Goal: Task Accomplishment & Management: Manage account settings

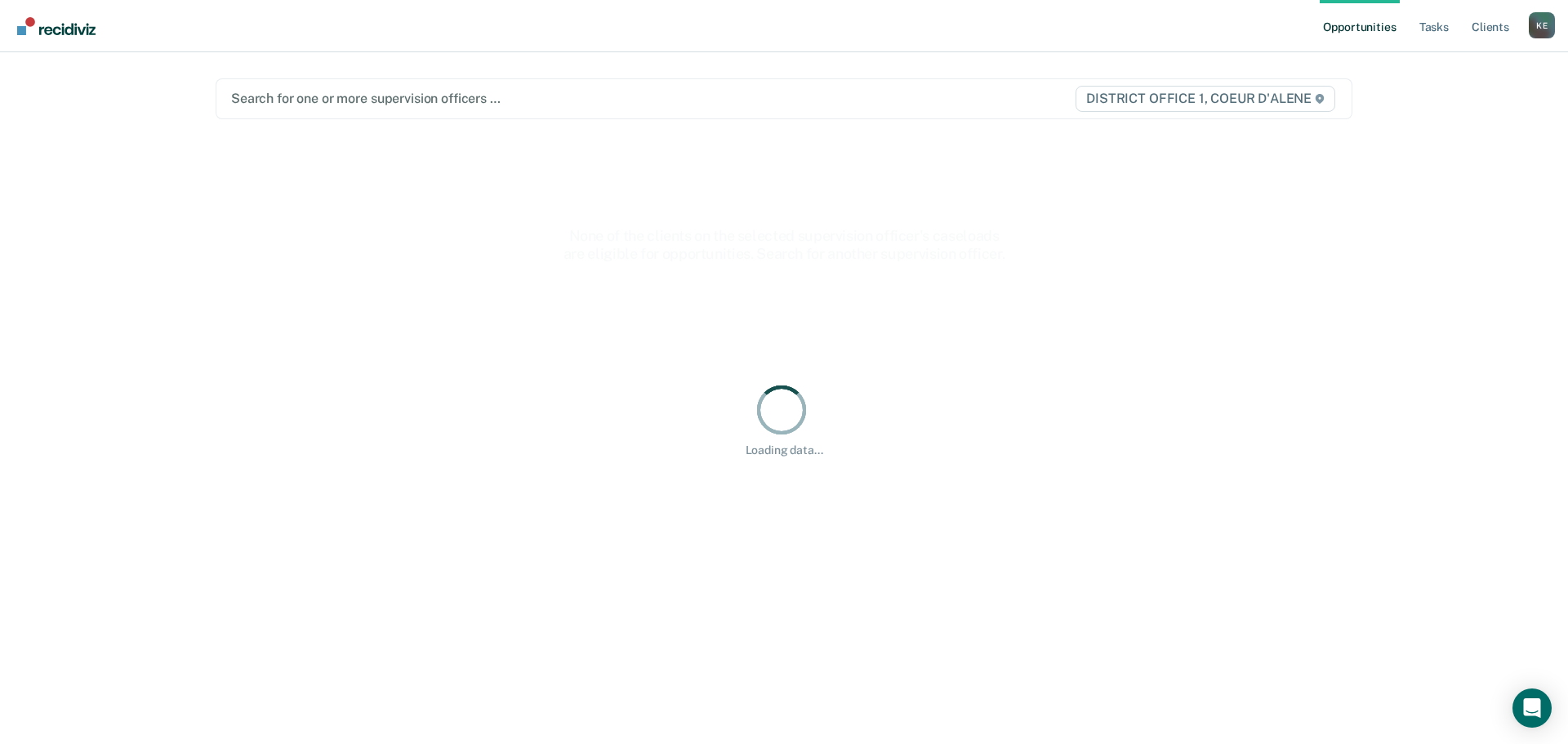
click at [259, 94] on div at bounding box center [617, 98] width 774 height 19
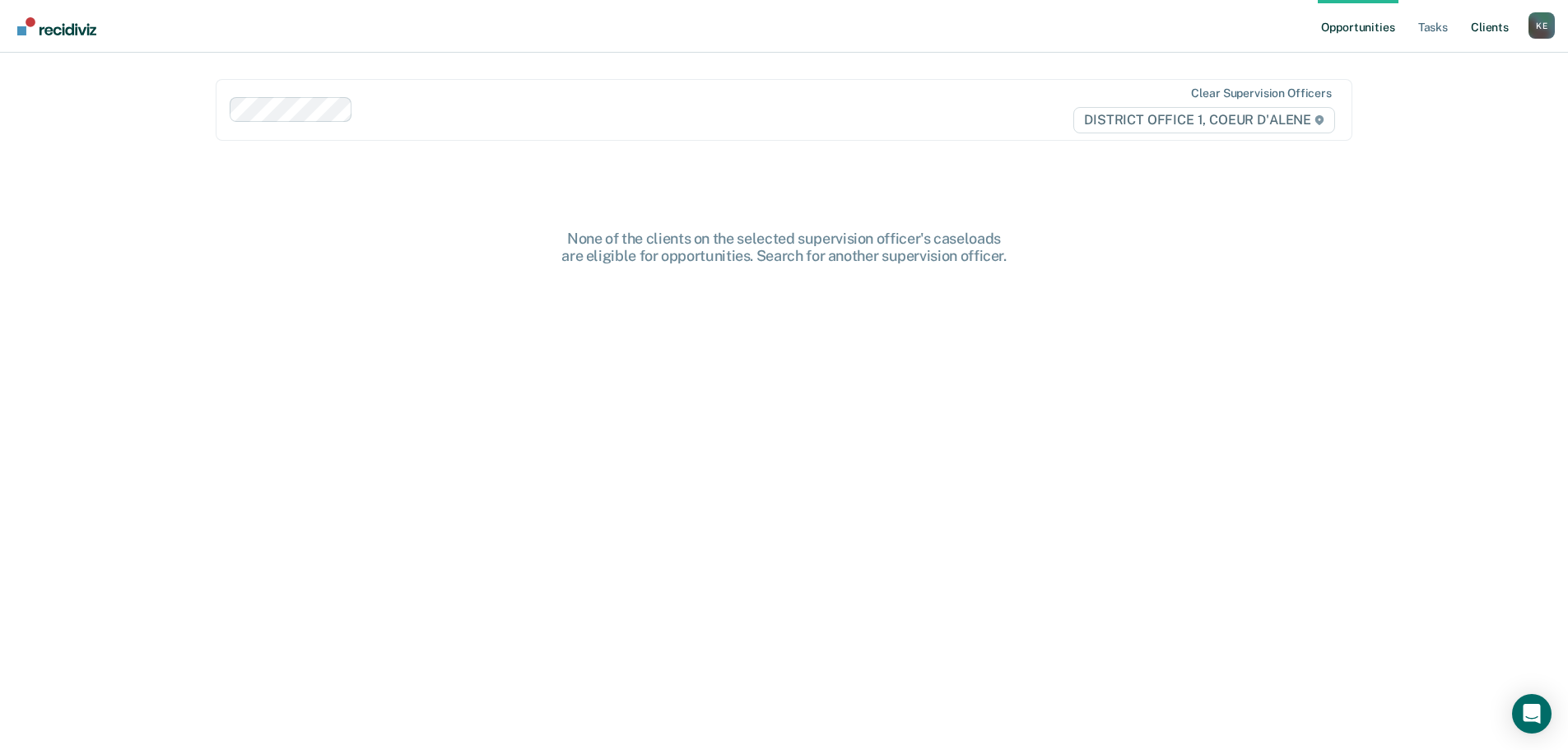
click at [1482, 25] on link "Client s" at bounding box center [1490, 26] width 45 height 53
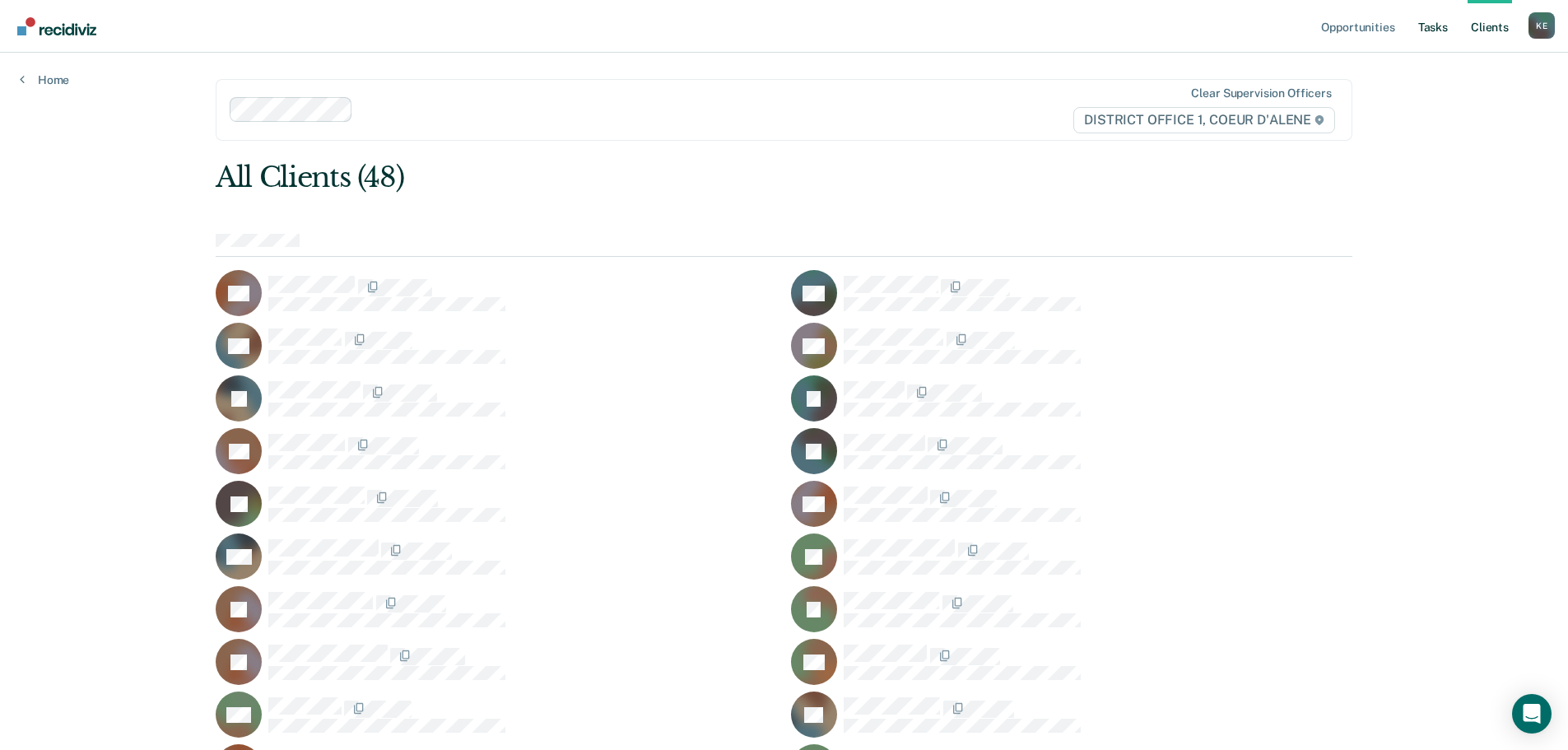
click at [1432, 27] on link "Tasks" at bounding box center [1433, 26] width 36 height 53
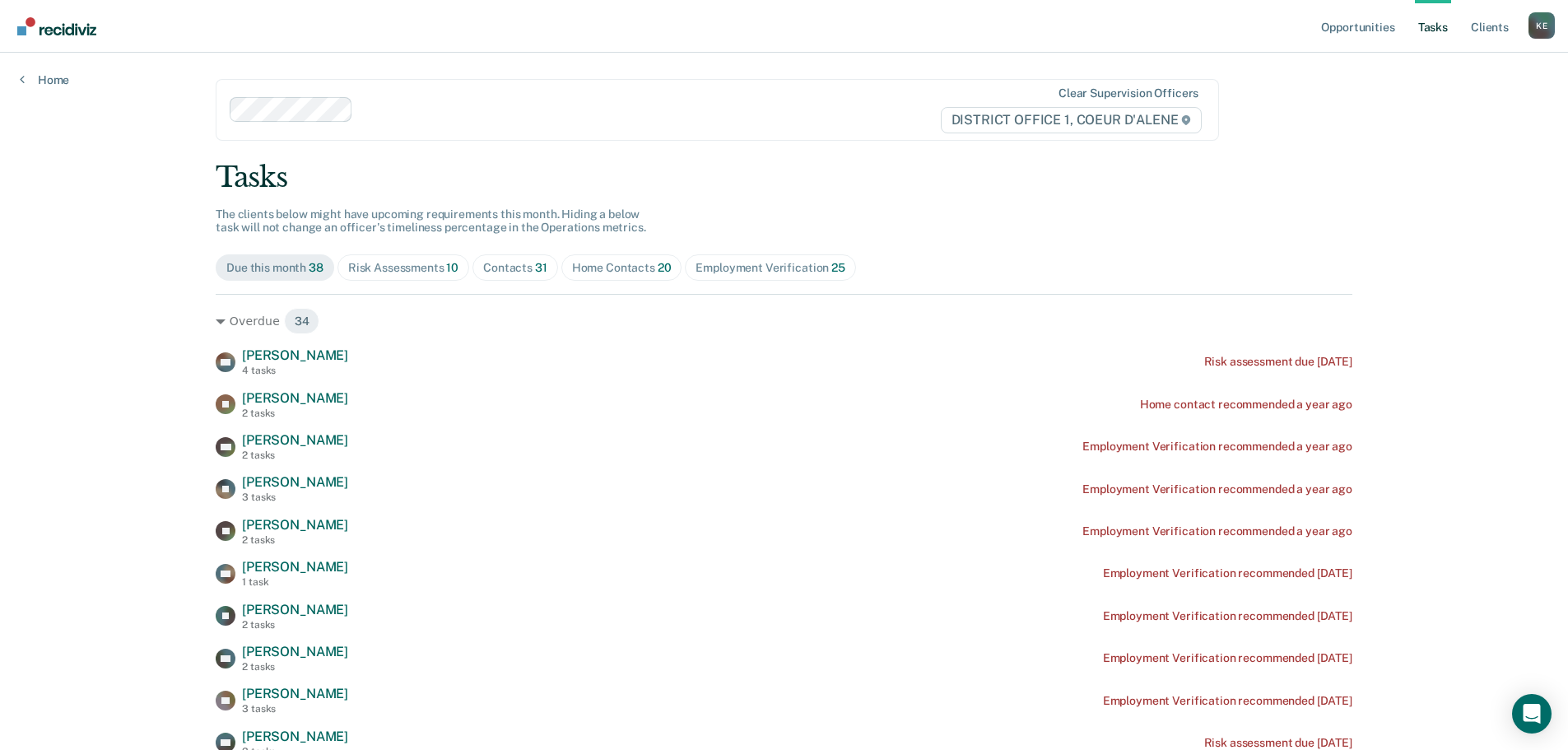
click at [420, 271] on div "Risk Assessments 10" at bounding box center [403, 268] width 110 height 14
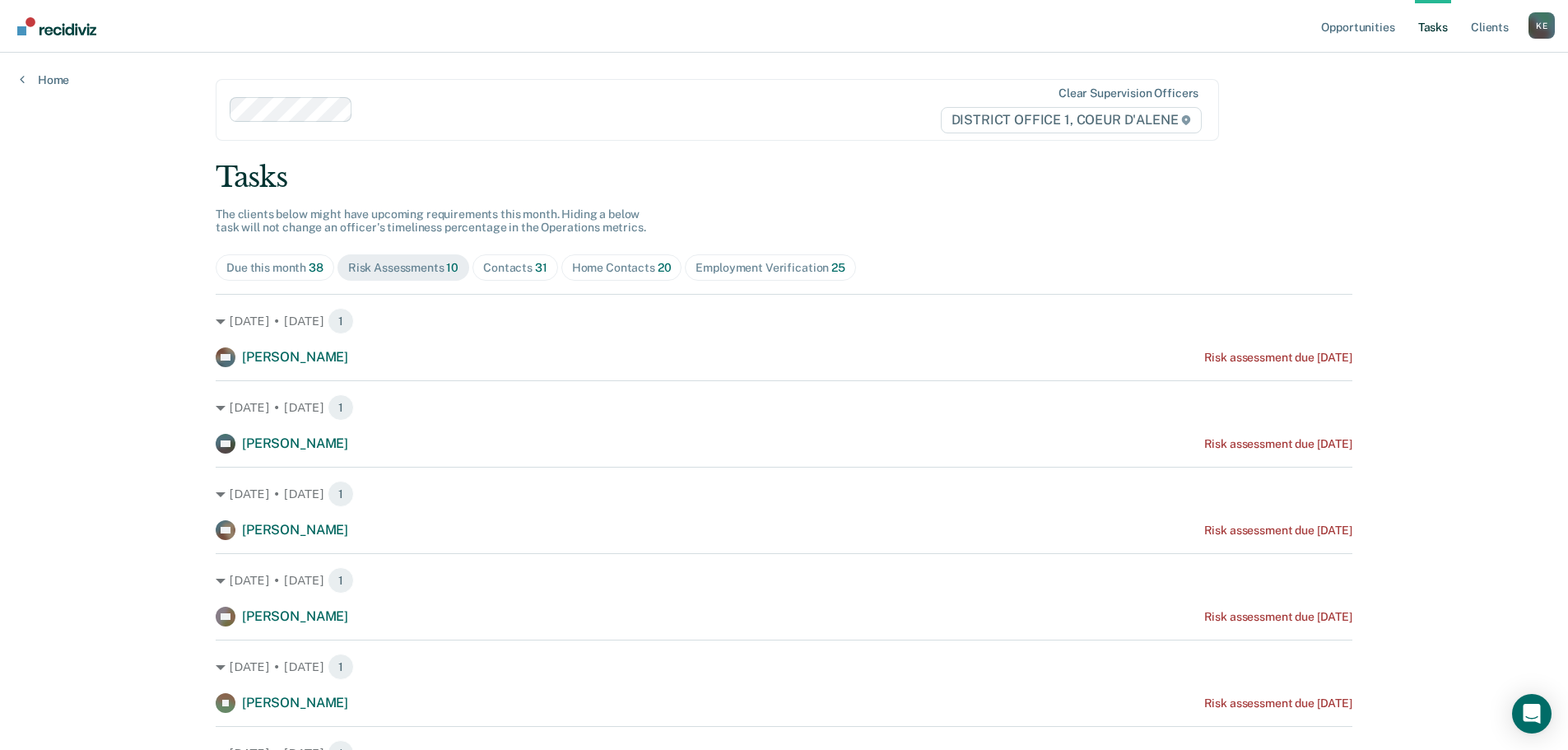
click at [517, 271] on div "Contacts 31" at bounding box center [516, 268] width 64 height 14
click at [411, 270] on div "Risk Assessments 10" at bounding box center [403, 268] width 110 height 14
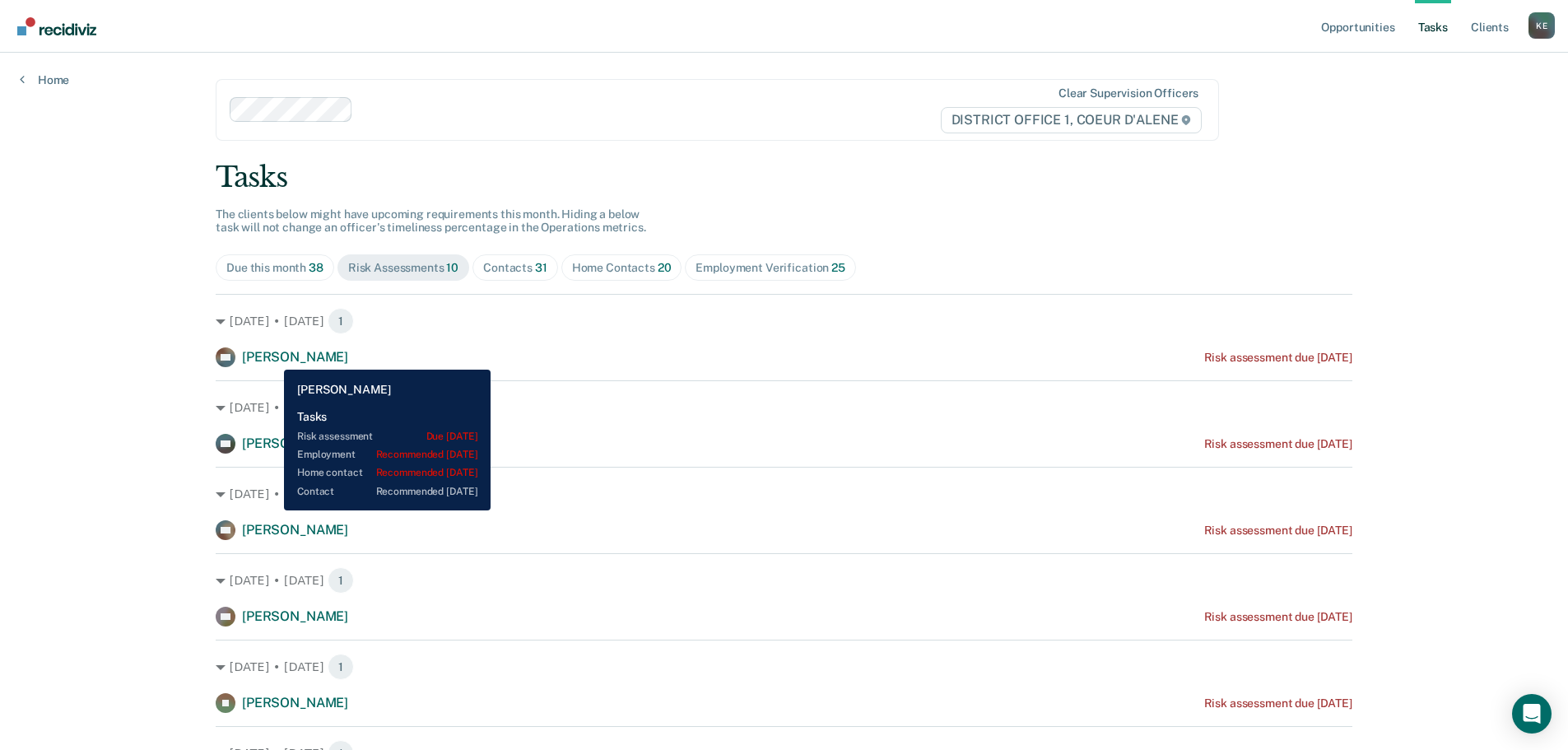
click at [271, 358] on span "[PERSON_NAME]" at bounding box center [295, 357] width 107 height 15
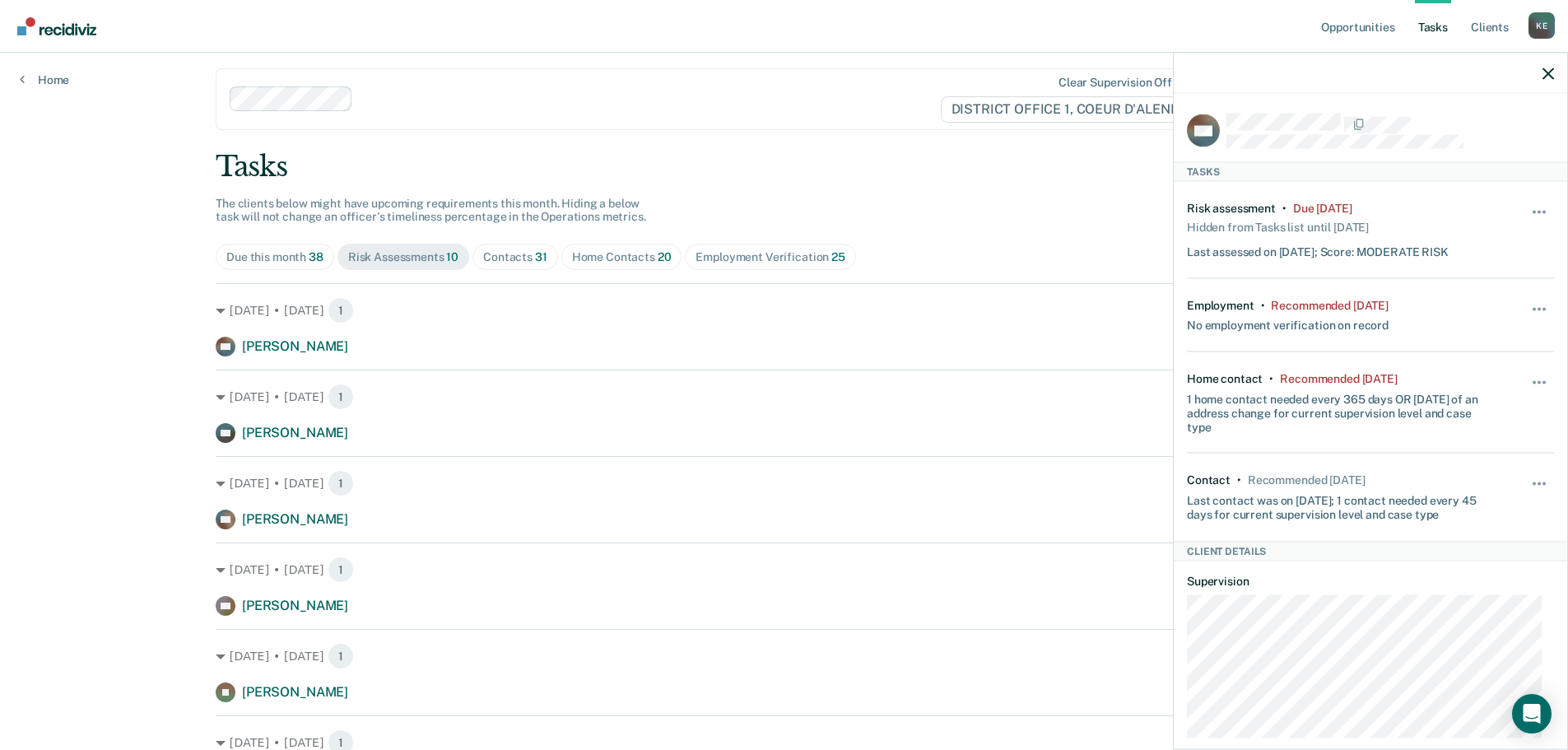
scroll to position [82, 0]
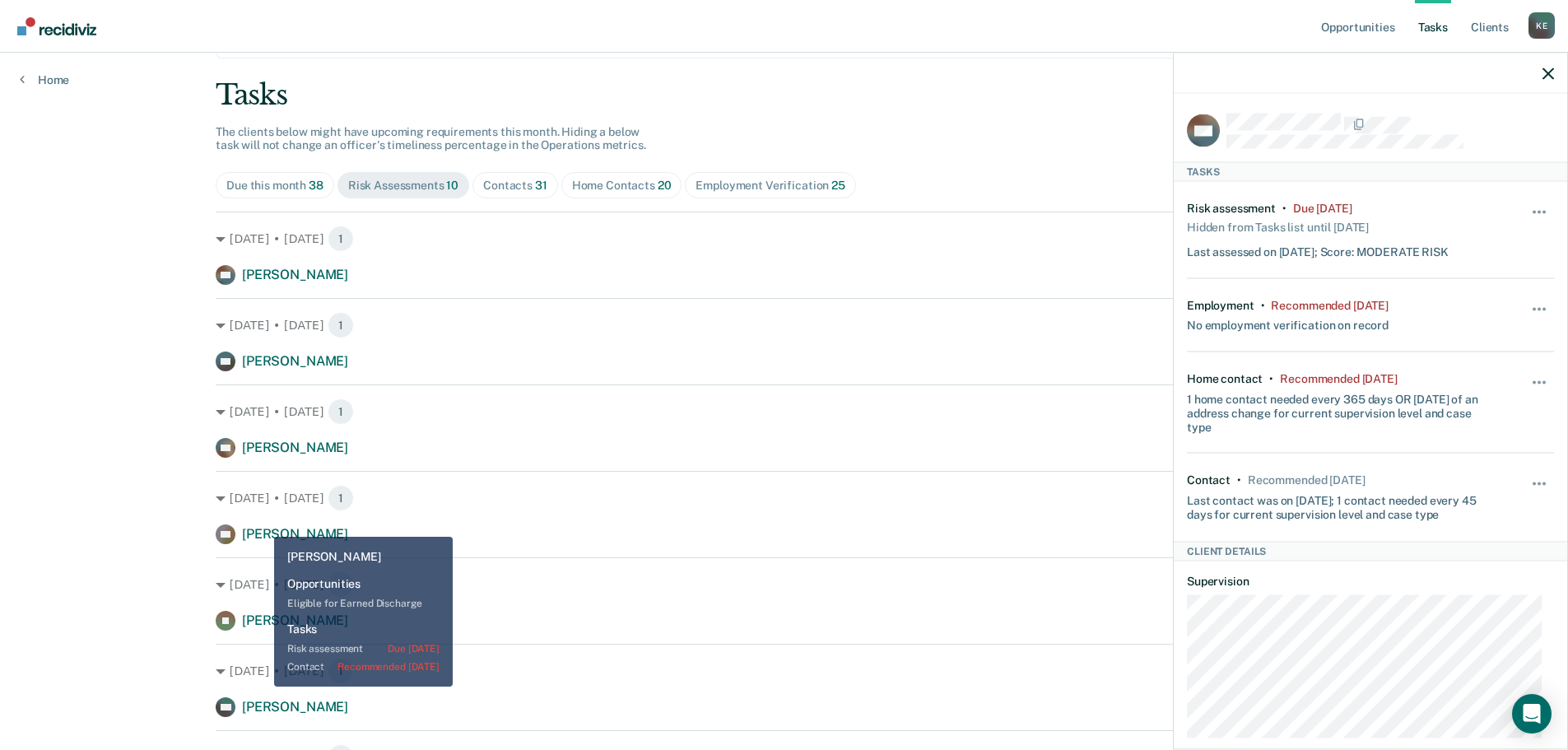
drag, startPoint x: 261, startPoint y: 525, endPoint x: 298, endPoint y: 525, distance: 37.0
click at [261, 525] on div "DD [PERSON_NAME]" at bounding box center [282, 535] width 133 height 20
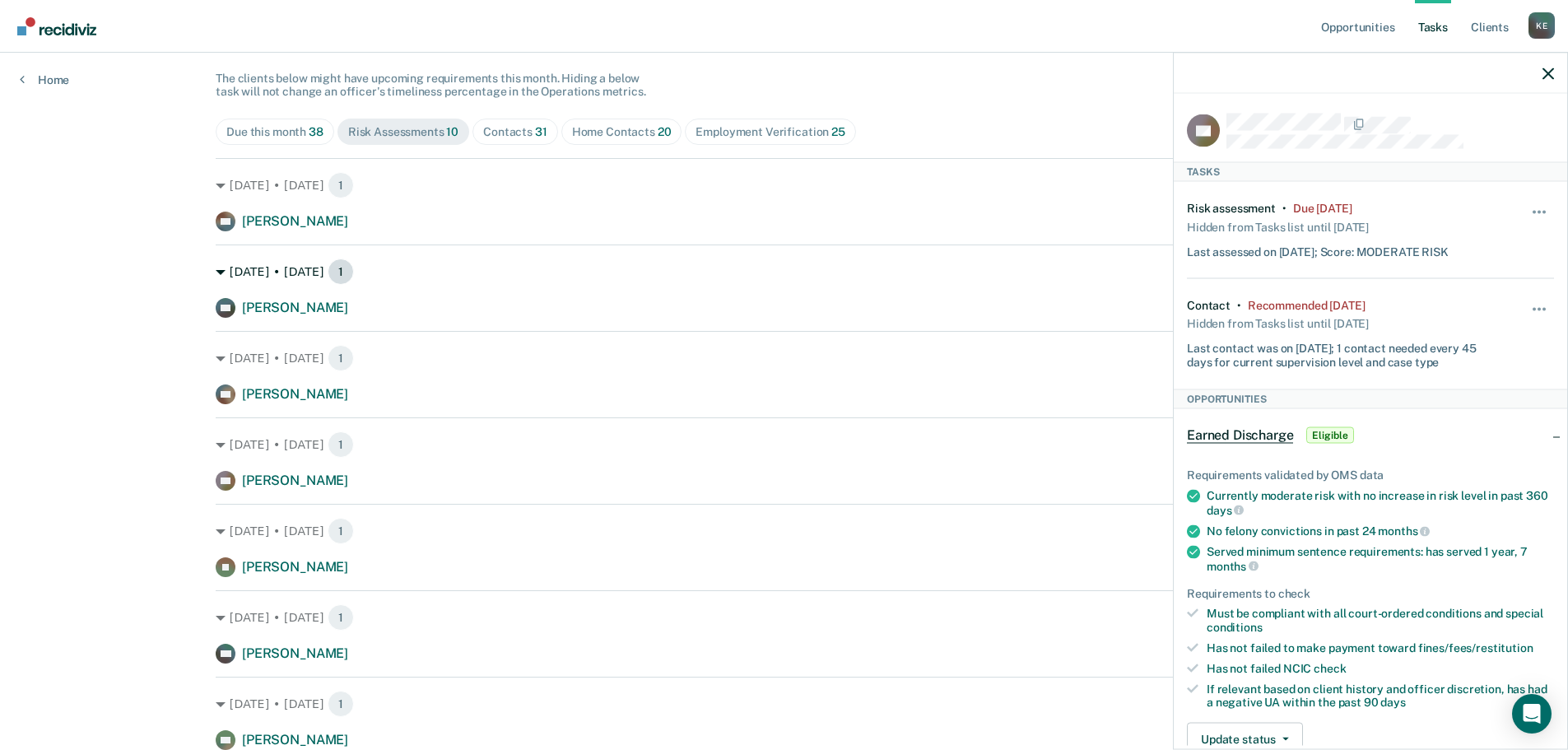
scroll to position [165, 0]
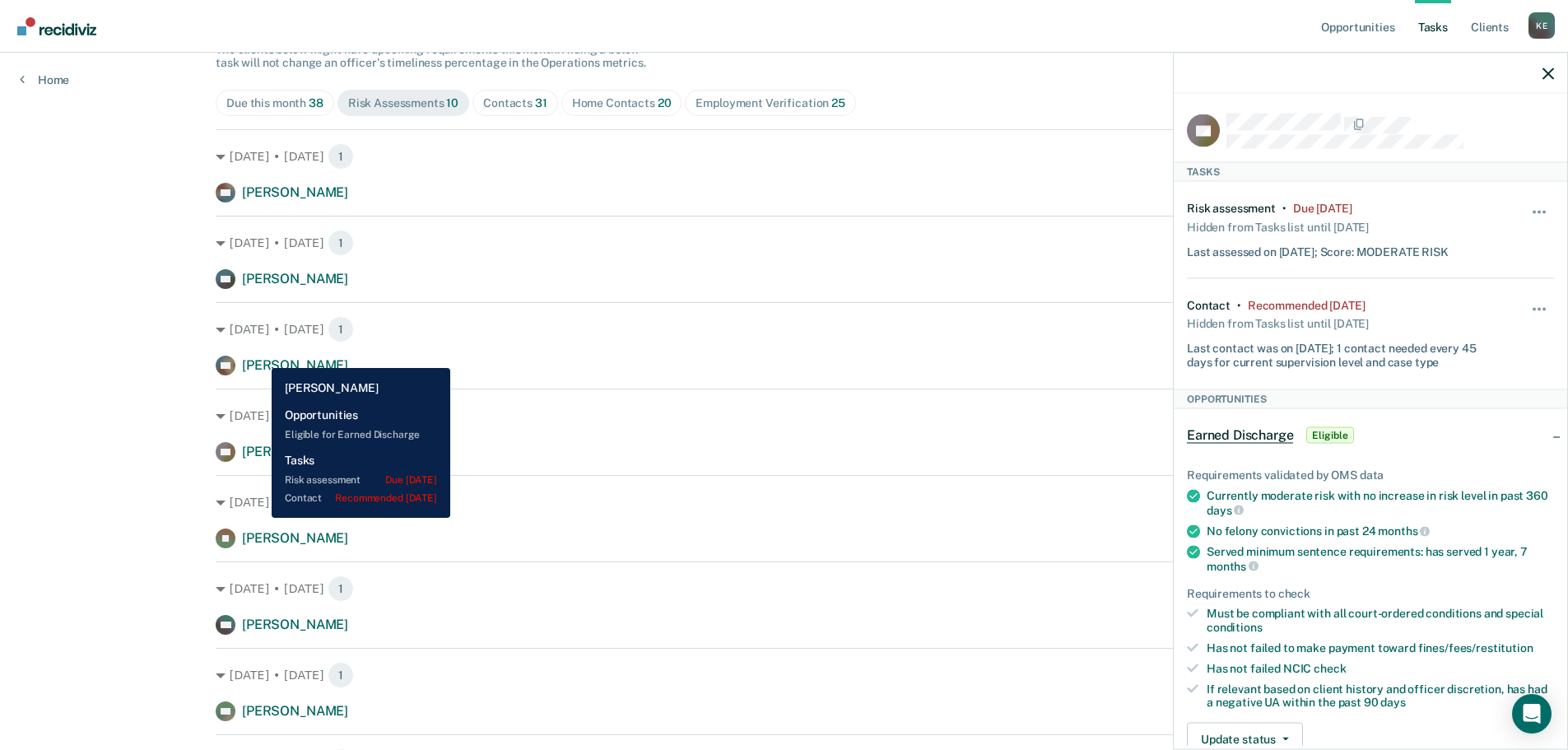
click at [250, 353] on div "[DATE] • [DATE] 1 KN [PERSON_NAME] Risk assessment due [DATE]" at bounding box center [784, 339] width 1136 height 73
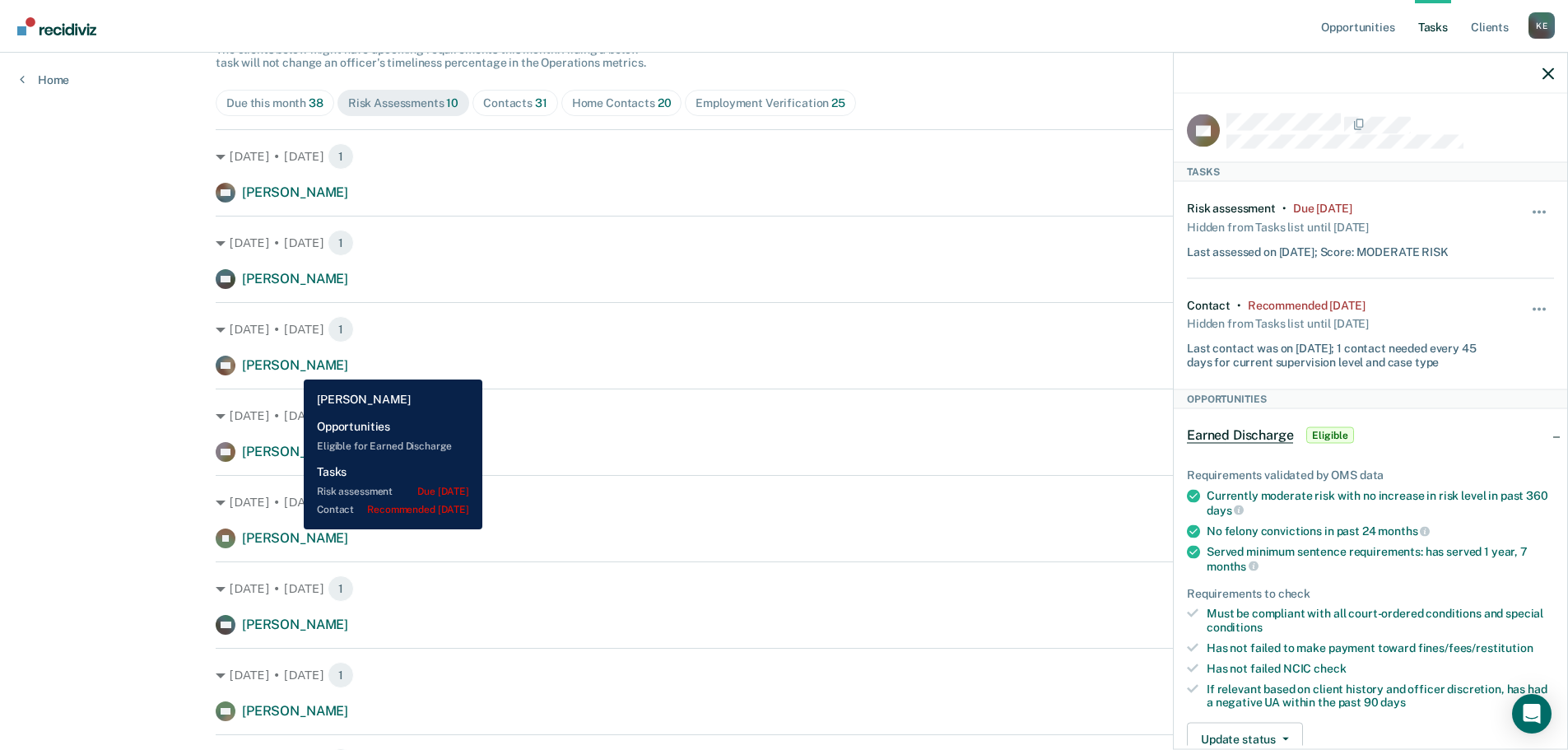
click at [290, 368] on span "[PERSON_NAME]" at bounding box center [295, 365] width 107 height 15
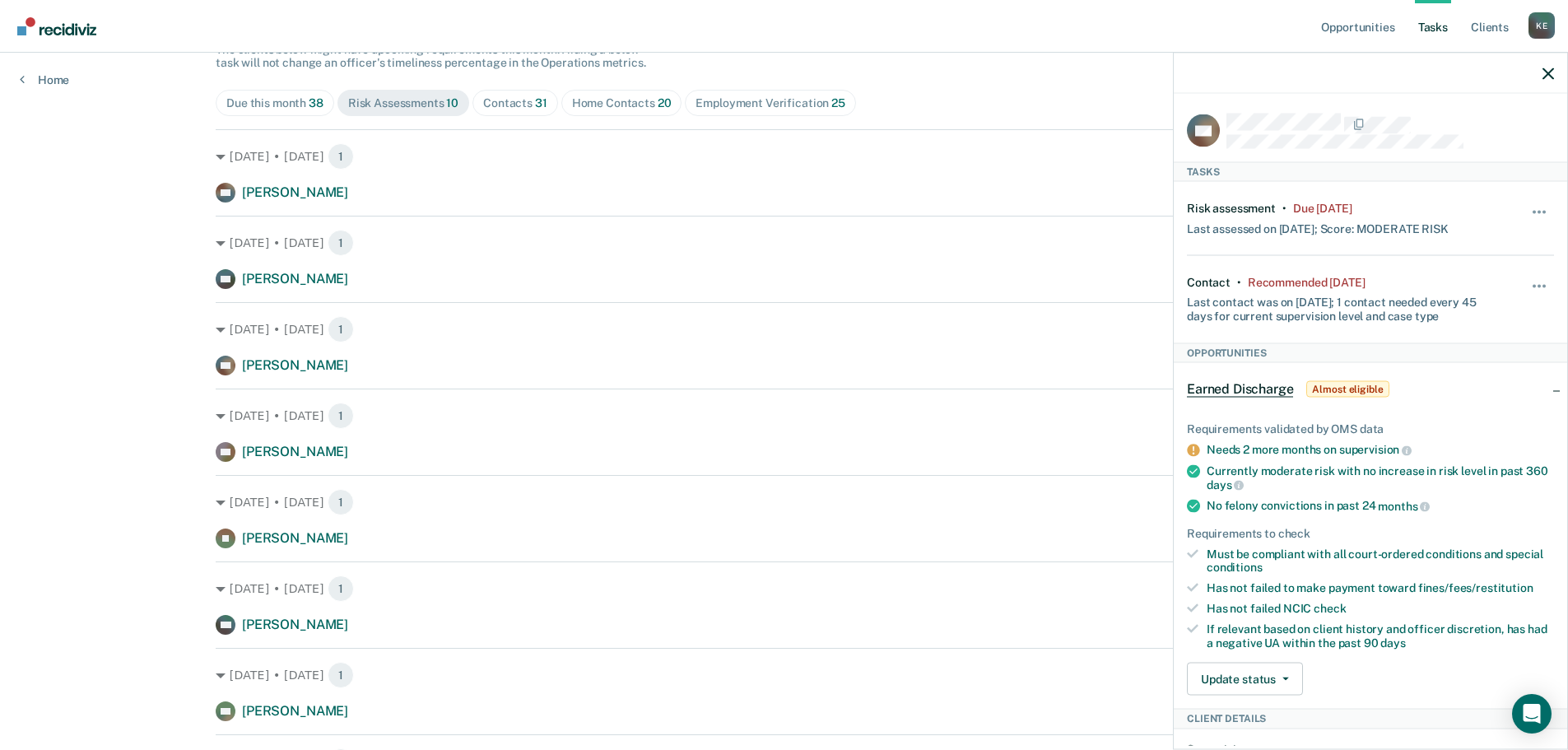
click at [508, 100] on div "Contacts 31" at bounding box center [516, 104] width 64 height 14
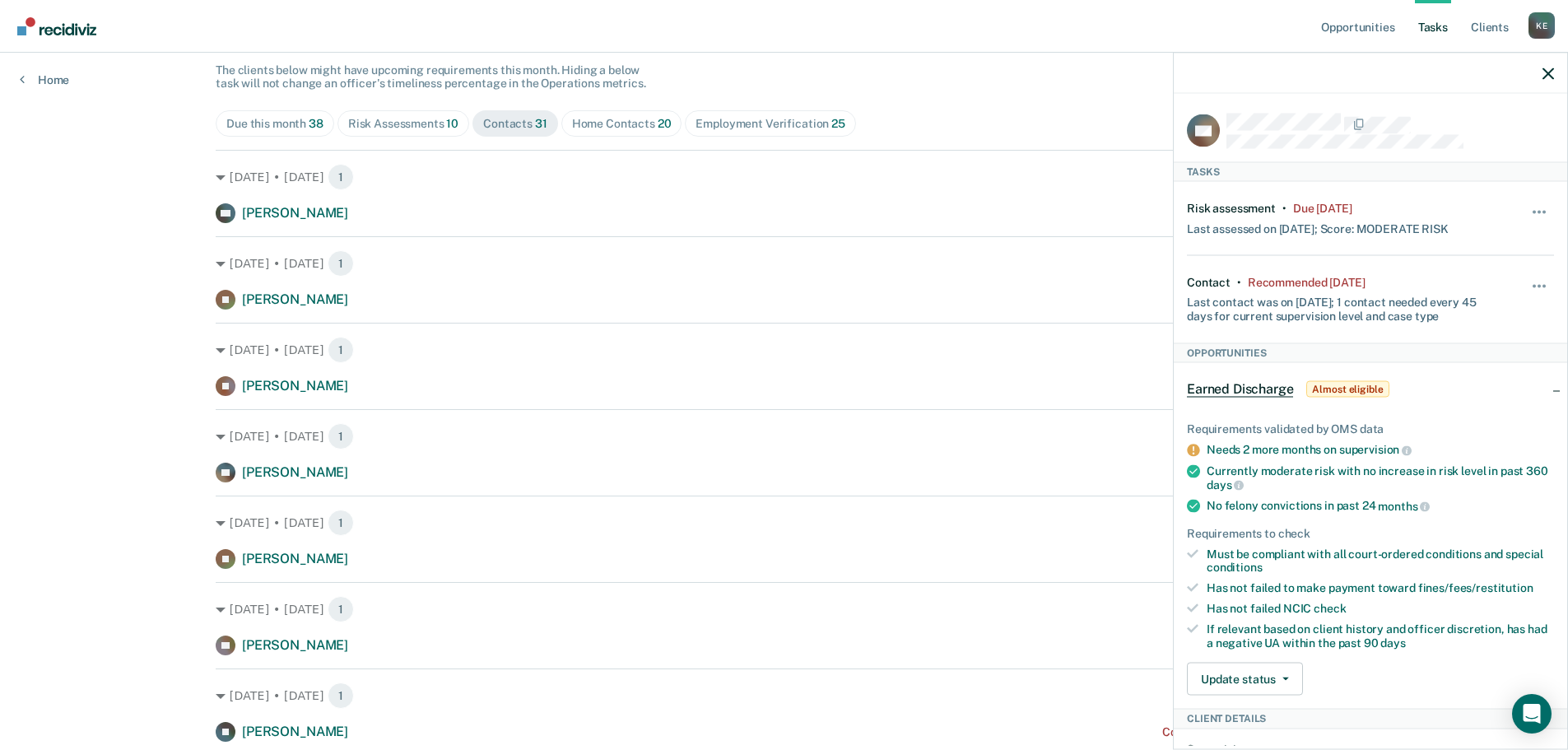
scroll to position [0, 0]
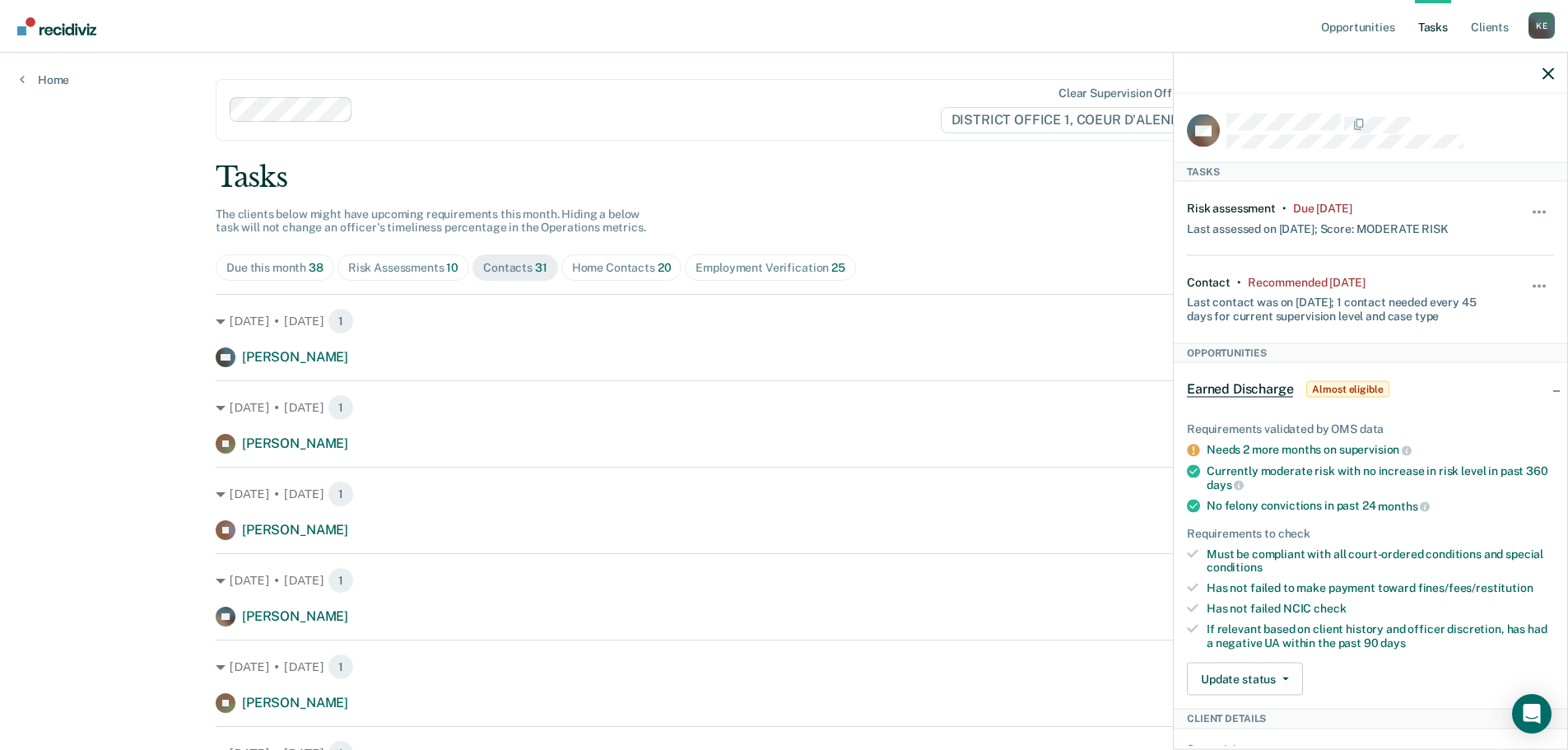
click at [429, 265] on div "Risk Assessments 10" at bounding box center [403, 268] width 110 height 14
click at [1555, 76] on div at bounding box center [1370, 73] width 393 height 41
click at [521, 265] on div "Contacts 31" at bounding box center [516, 268] width 64 height 14
click at [519, 272] on div "Contacts 31" at bounding box center [516, 268] width 64 height 14
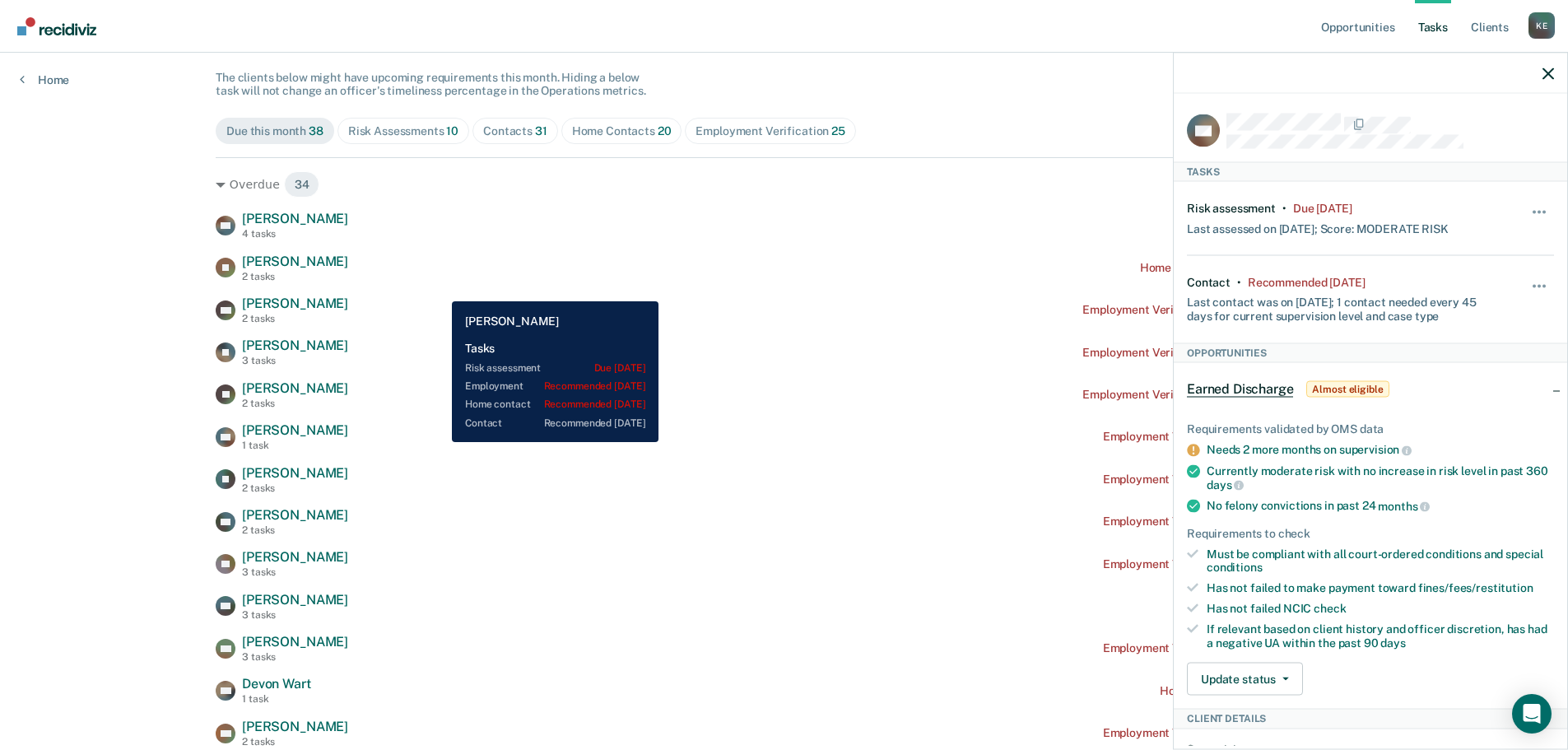
scroll to position [165, 0]
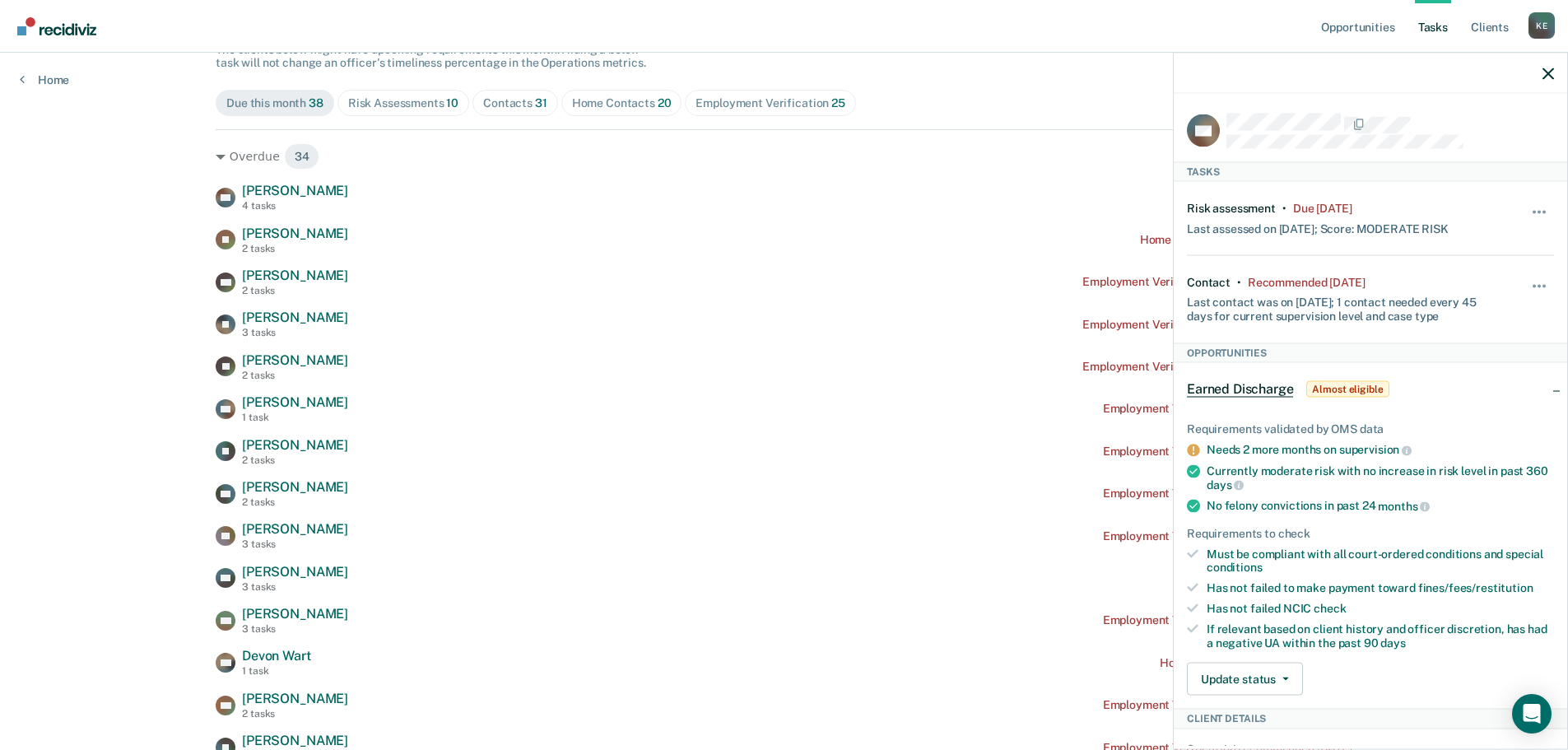
click at [1555, 83] on div at bounding box center [1370, 73] width 393 height 41
click at [1547, 73] on icon "button" at bounding box center [1548, 73] width 12 height 12
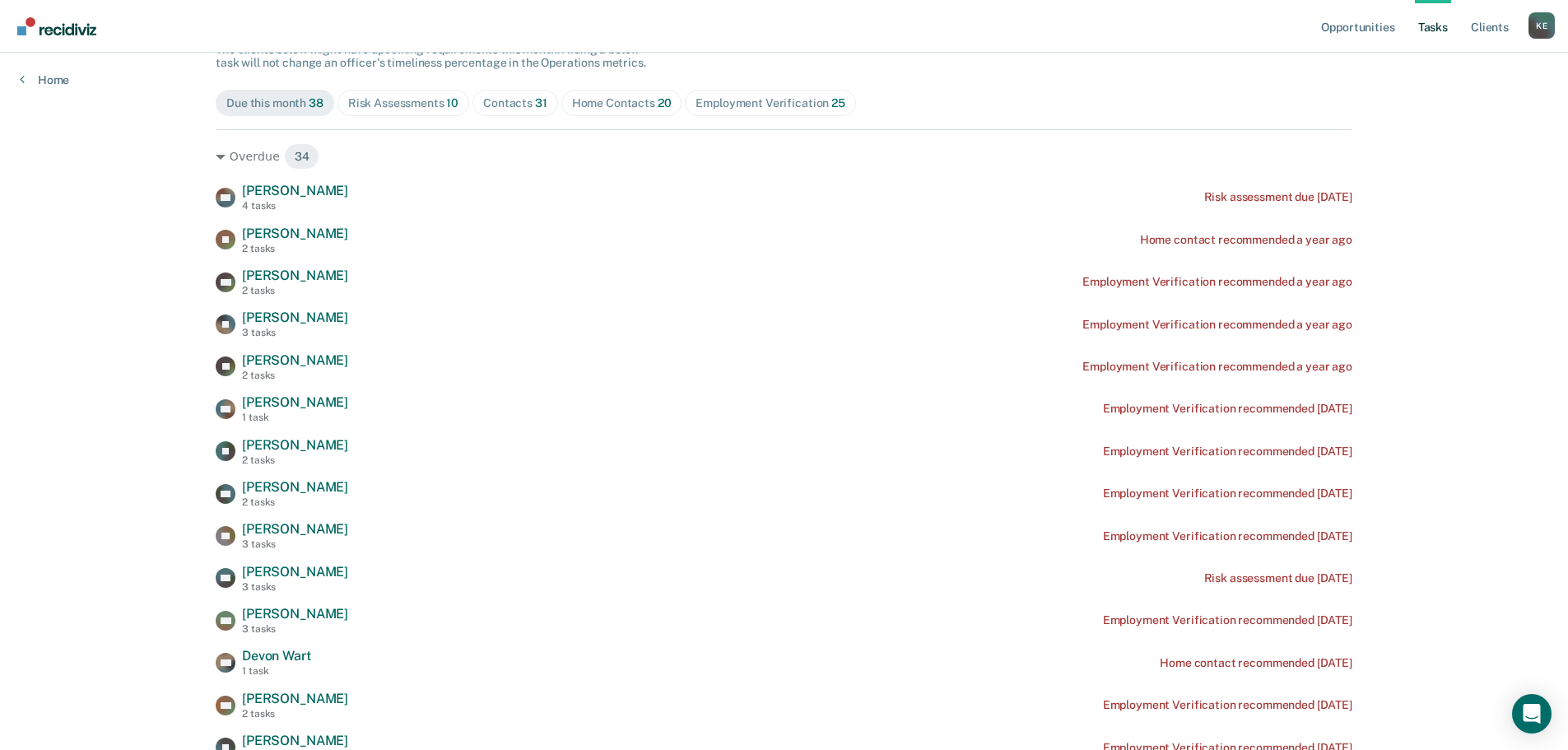
click at [501, 97] on div "Contacts 31" at bounding box center [516, 104] width 64 height 14
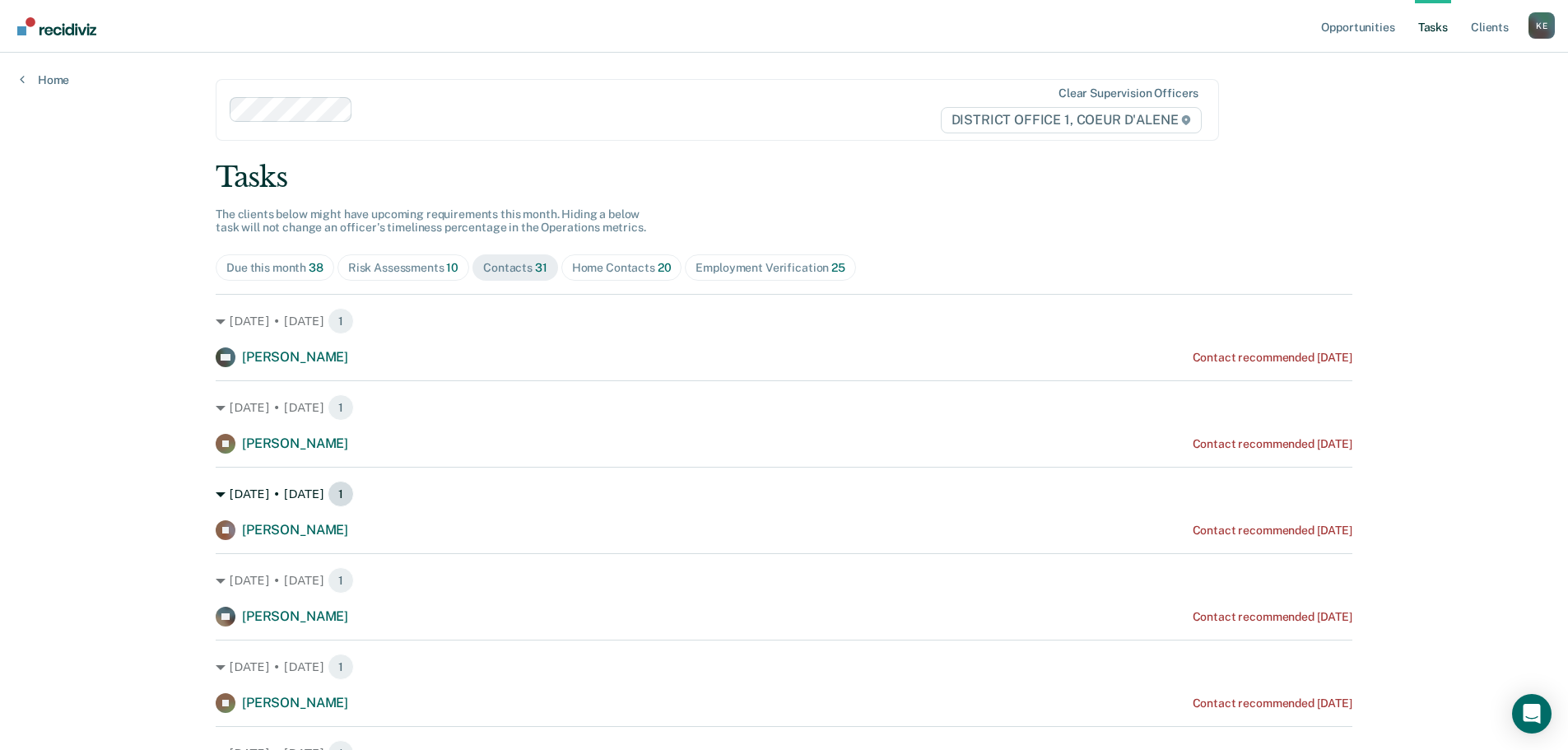
scroll to position [82, 0]
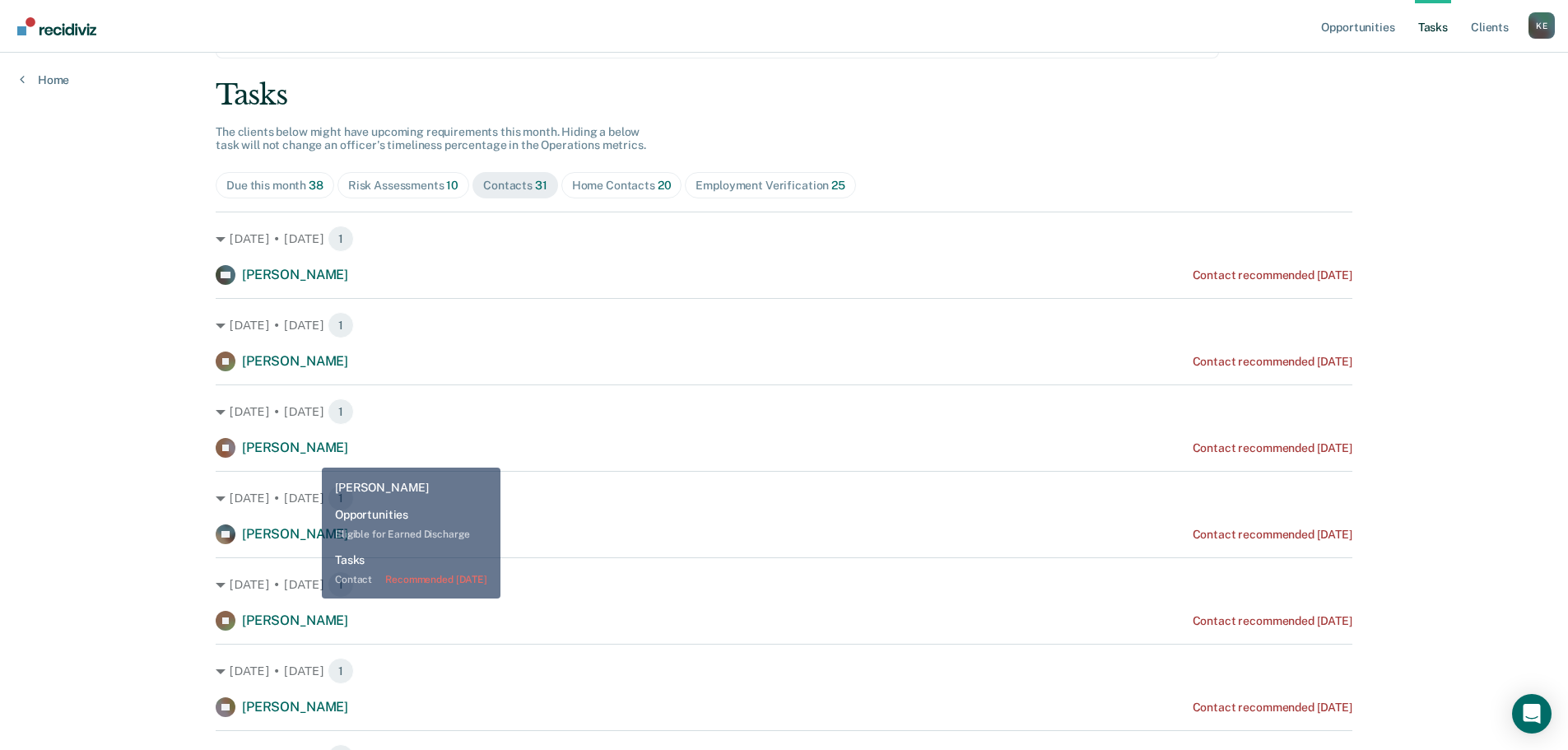
click at [310, 455] on span "[PERSON_NAME]" at bounding box center [295, 447] width 107 height 15
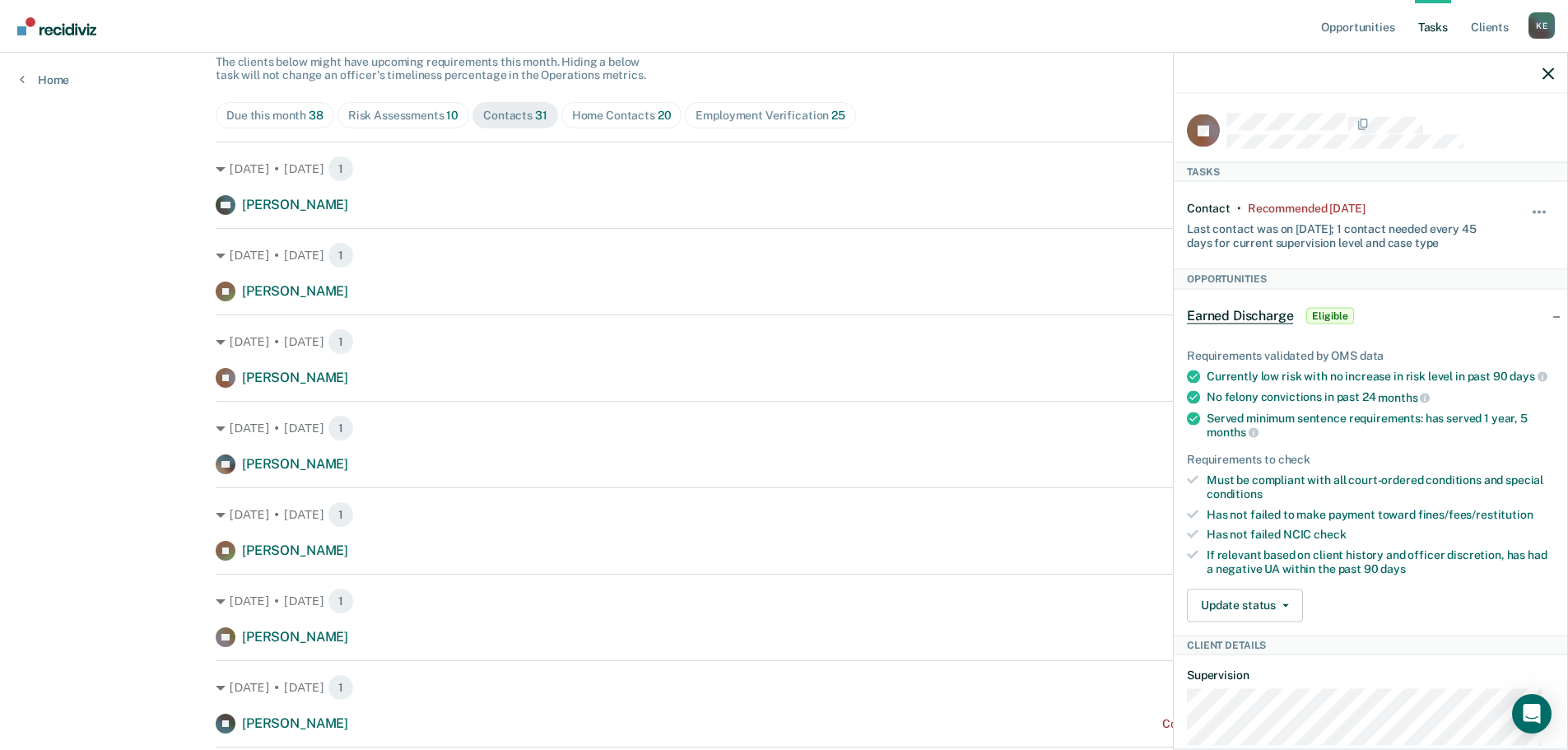
scroll to position [247, 0]
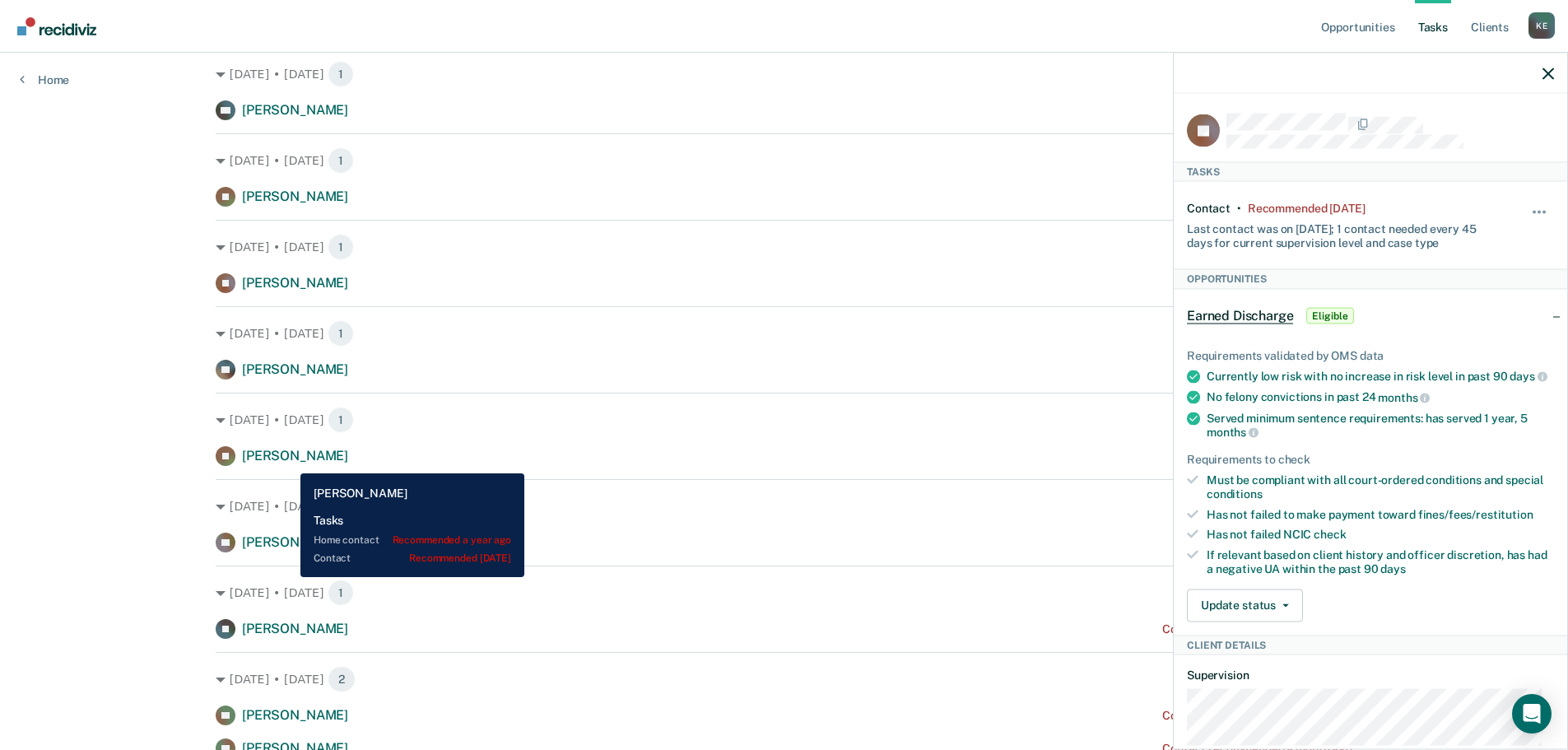
click at [288, 463] on span "[PERSON_NAME]" at bounding box center [295, 455] width 107 height 15
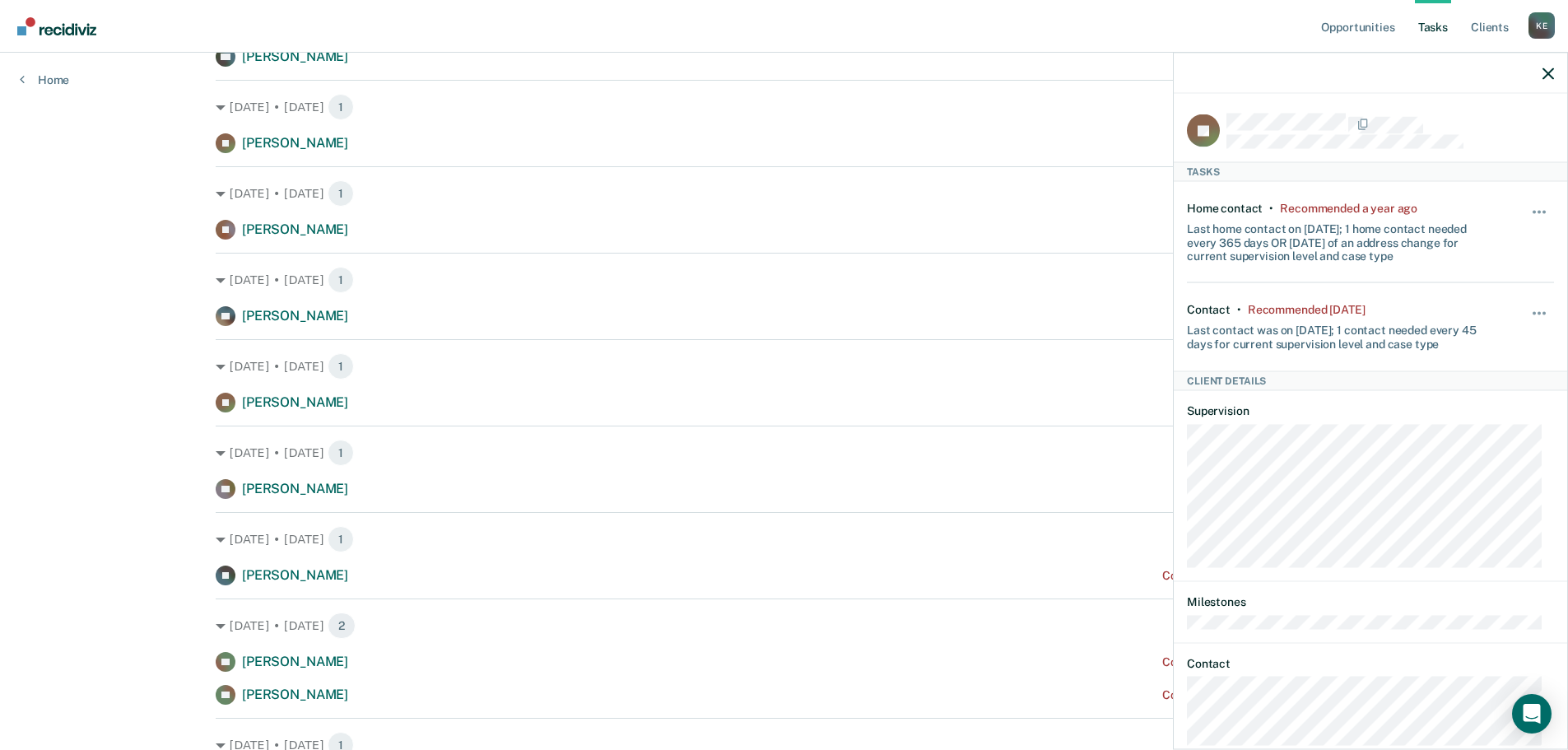
scroll to position [330, 0]
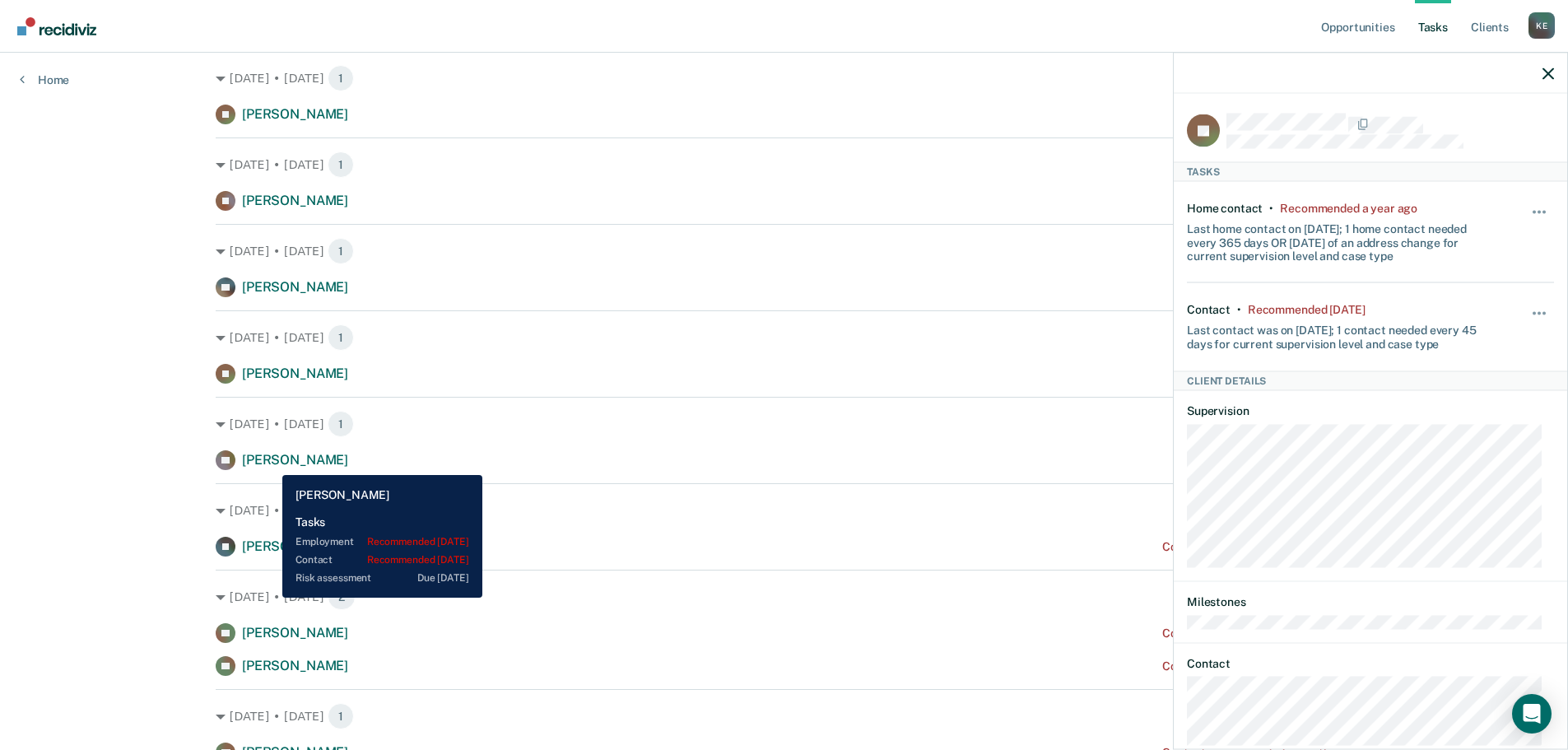
click at [270, 463] on span "[PERSON_NAME]" at bounding box center [295, 460] width 107 height 15
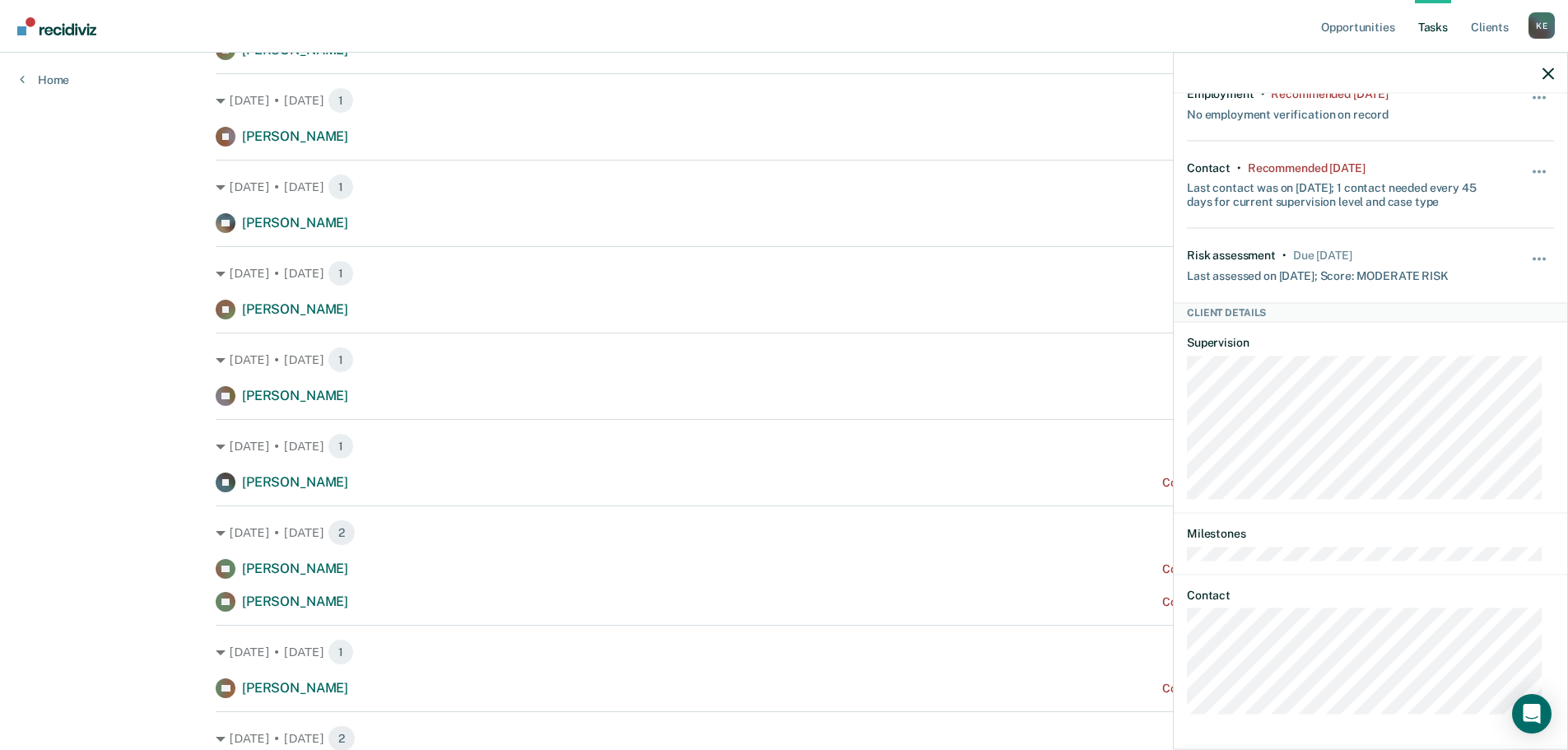
scroll to position [495, 0]
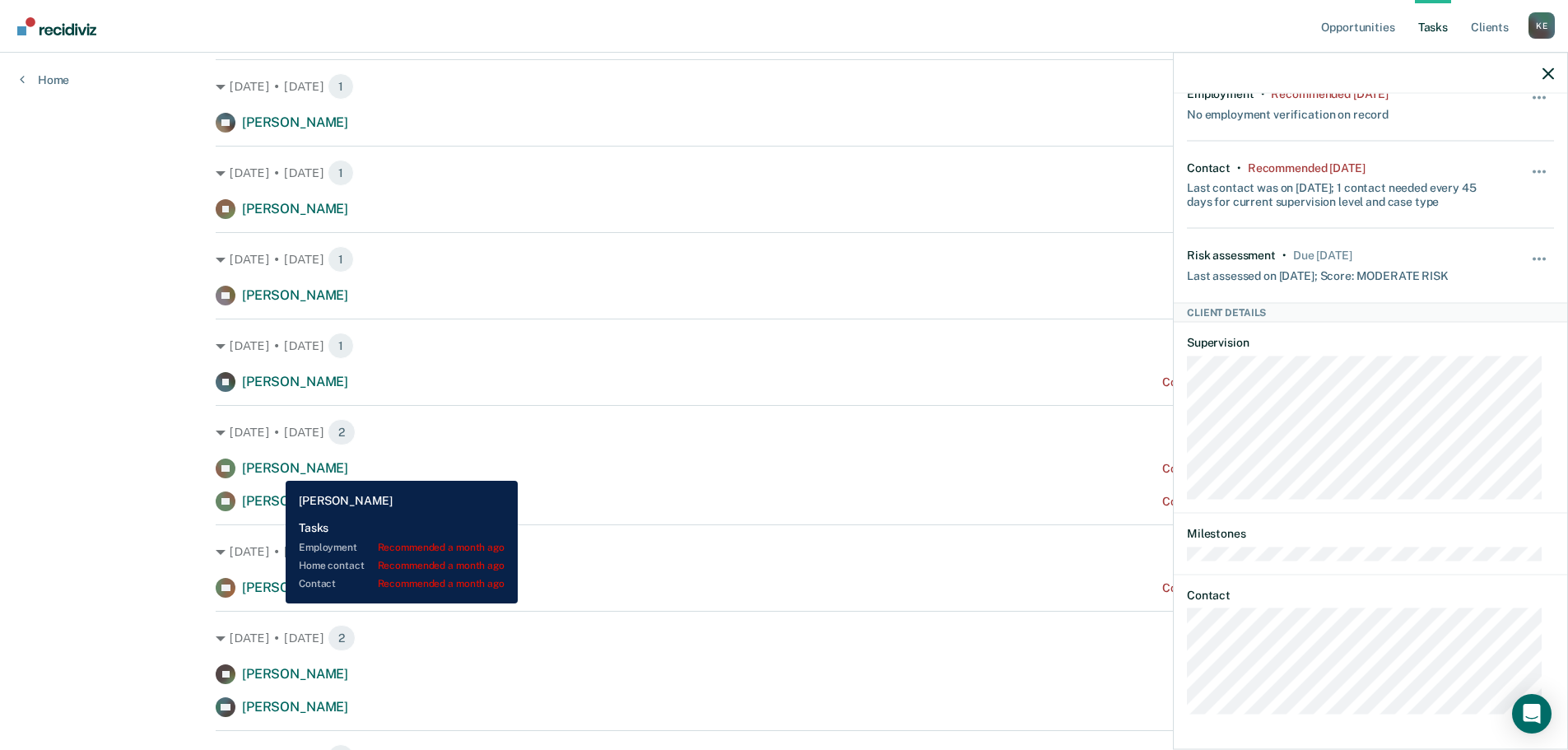
click at [273, 469] on span "[PERSON_NAME]" at bounding box center [295, 468] width 107 height 15
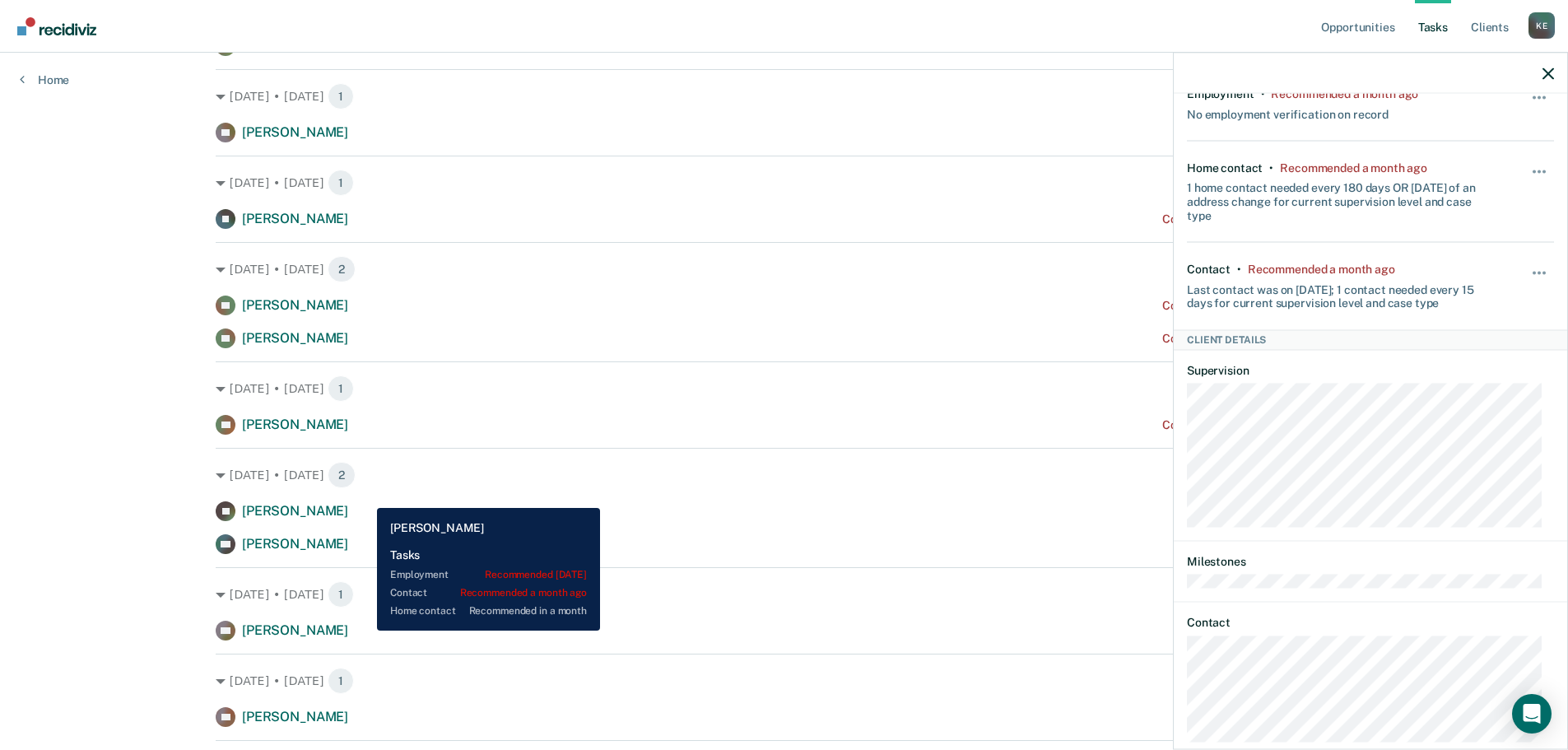
scroll to position [659, 0]
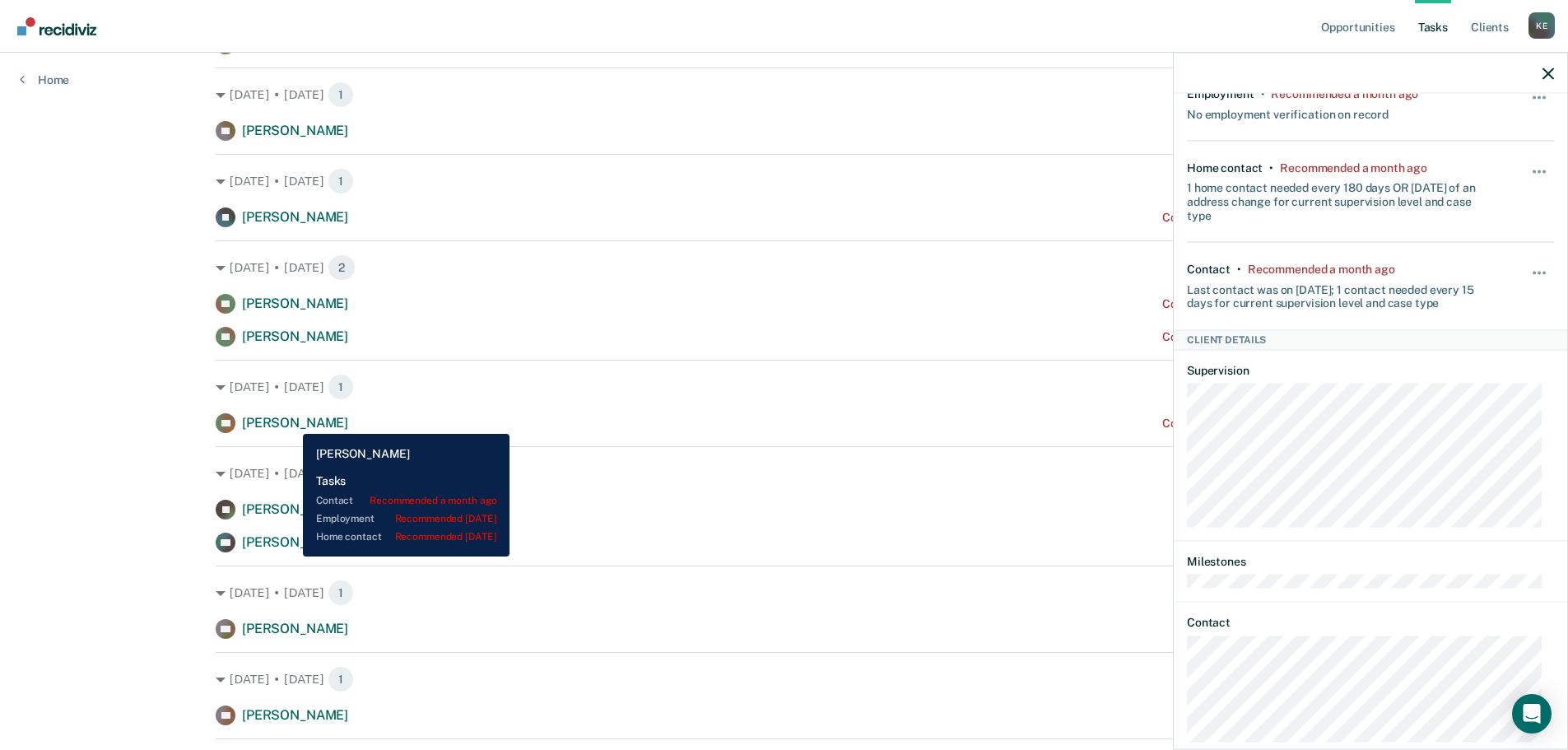
click at [290, 422] on span "[PERSON_NAME]" at bounding box center [295, 422] width 107 height 15
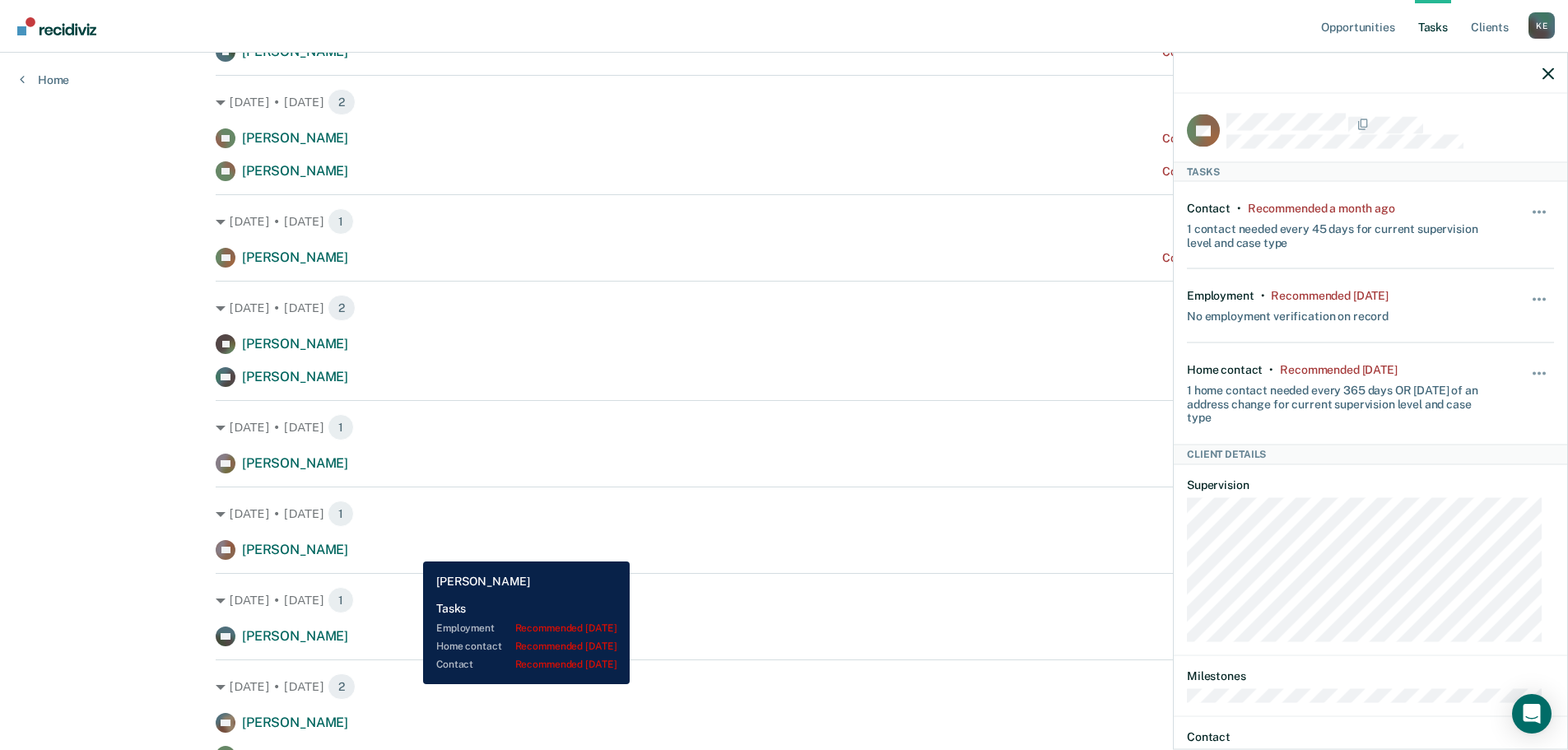
scroll to position [823, 0]
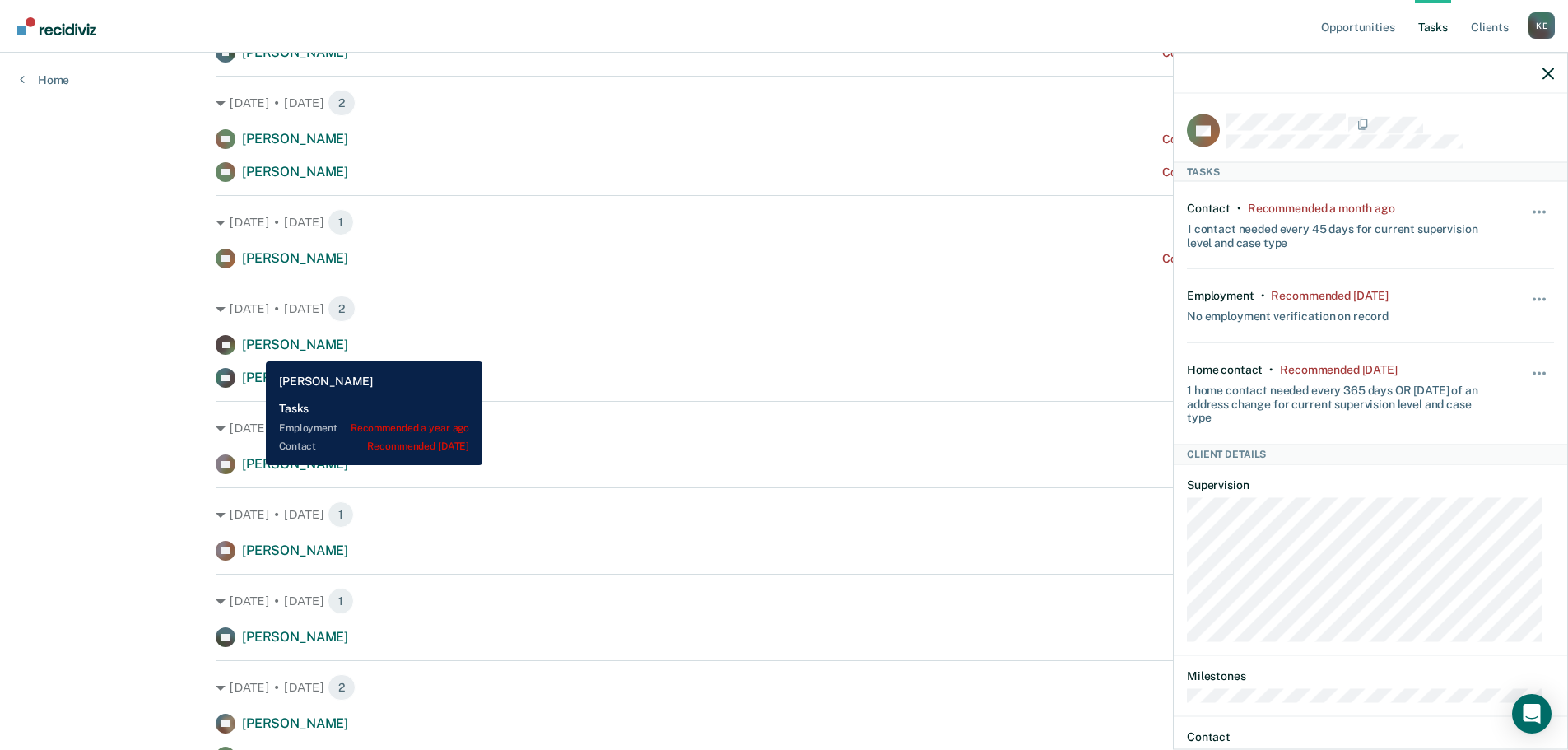
click at [254, 346] on span "[PERSON_NAME]" at bounding box center [295, 344] width 107 height 15
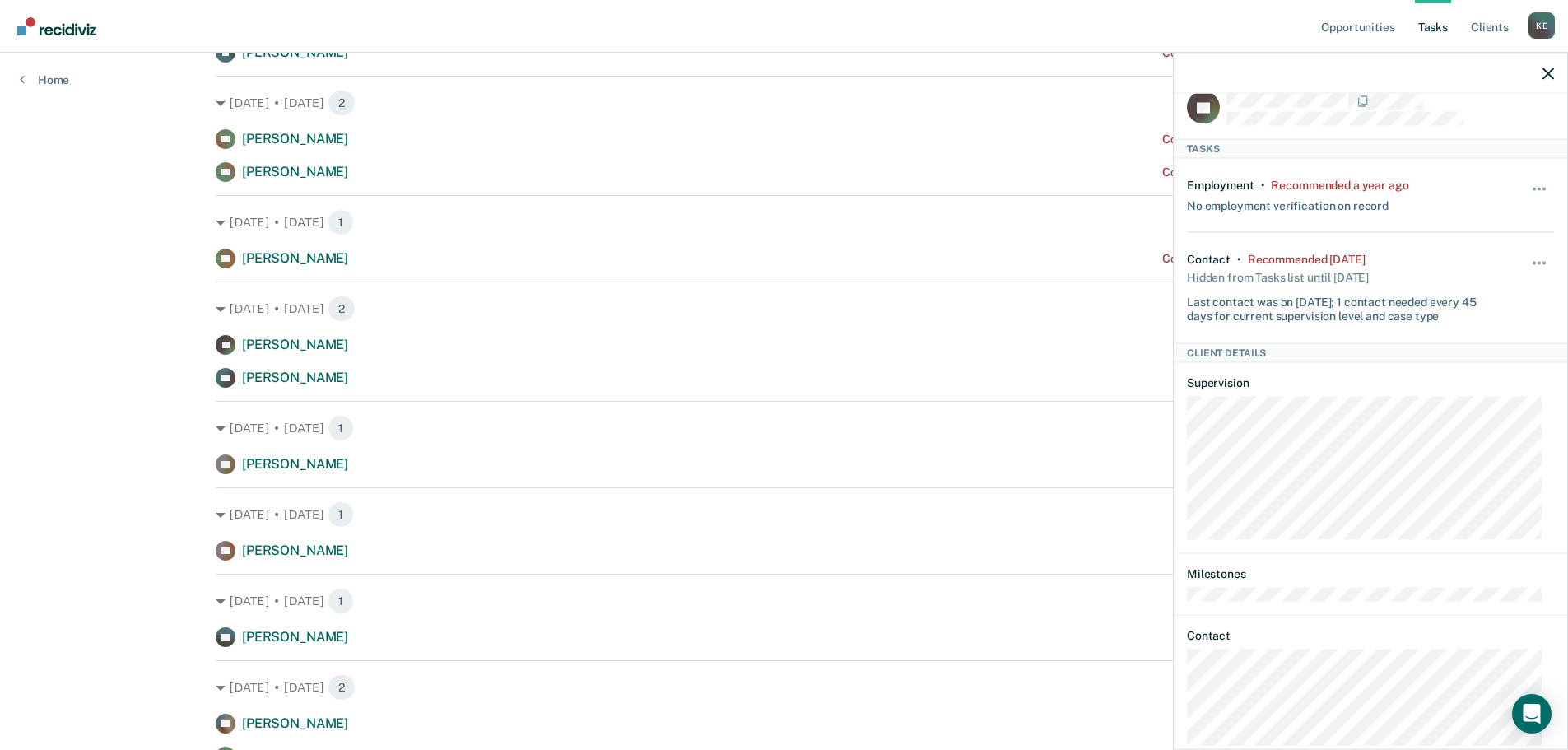
scroll to position [64, 0]
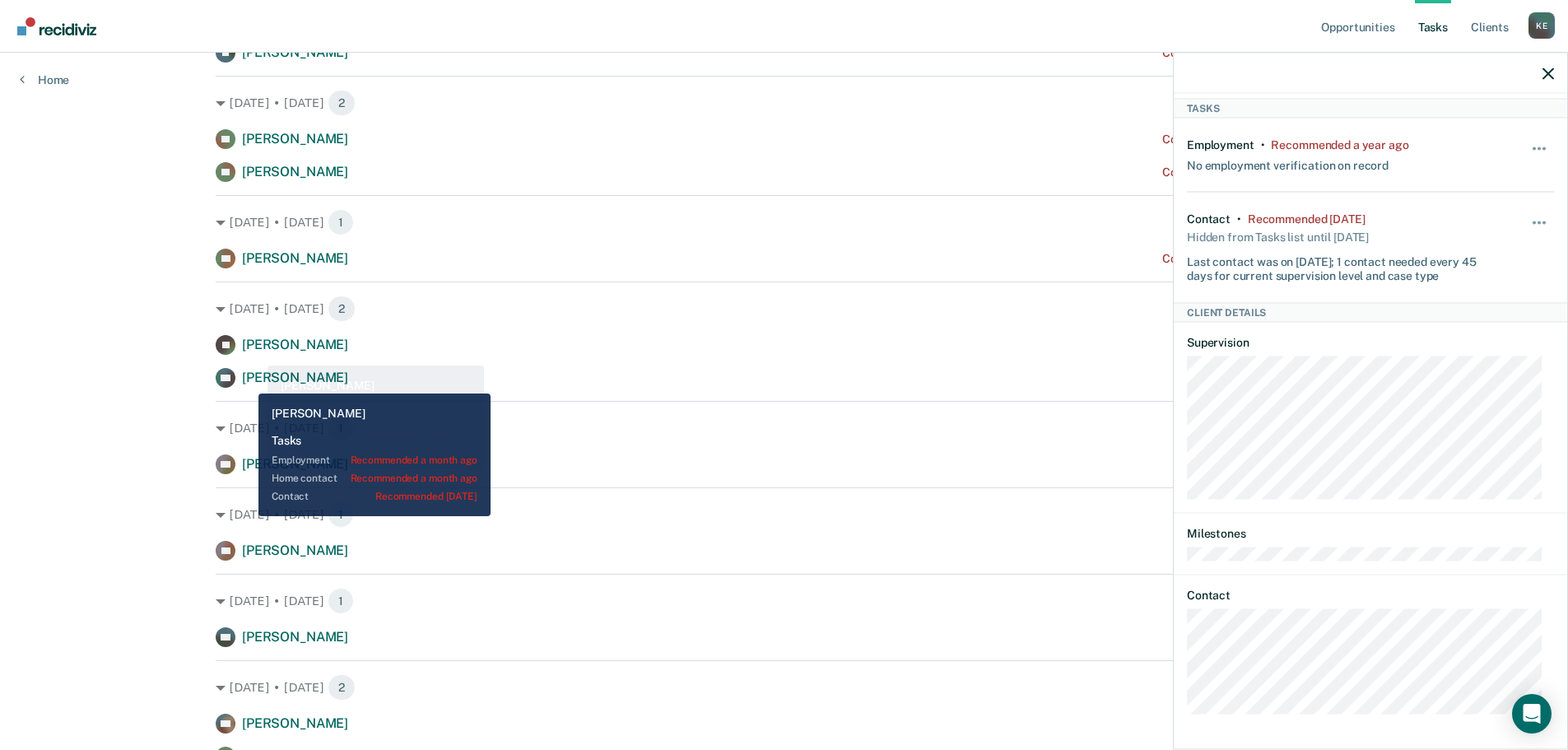
click at [246, 382] on span "[PERSON_NAME]" at bounding box center [295, 377] width 107 height 15
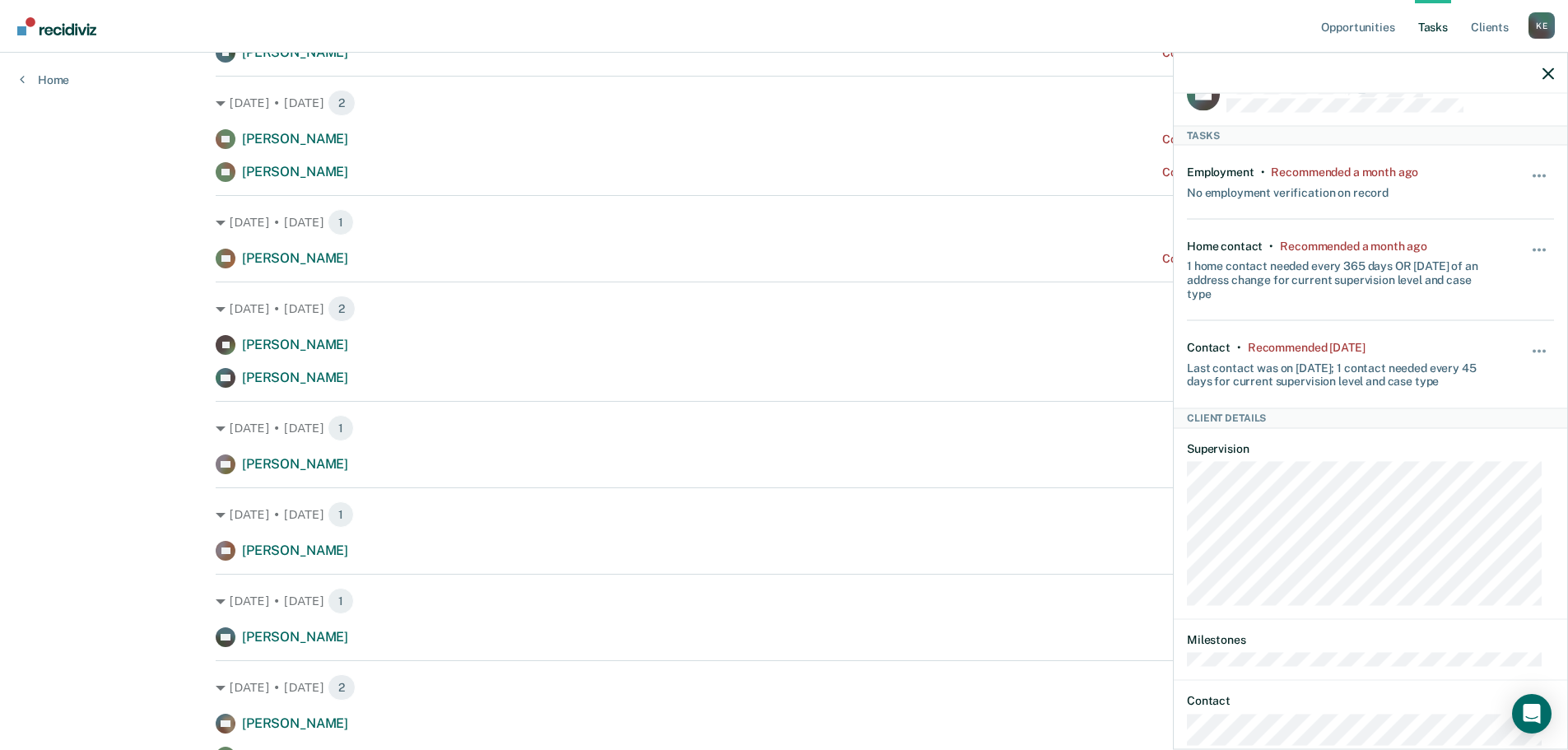
scroll to position [0, 0]
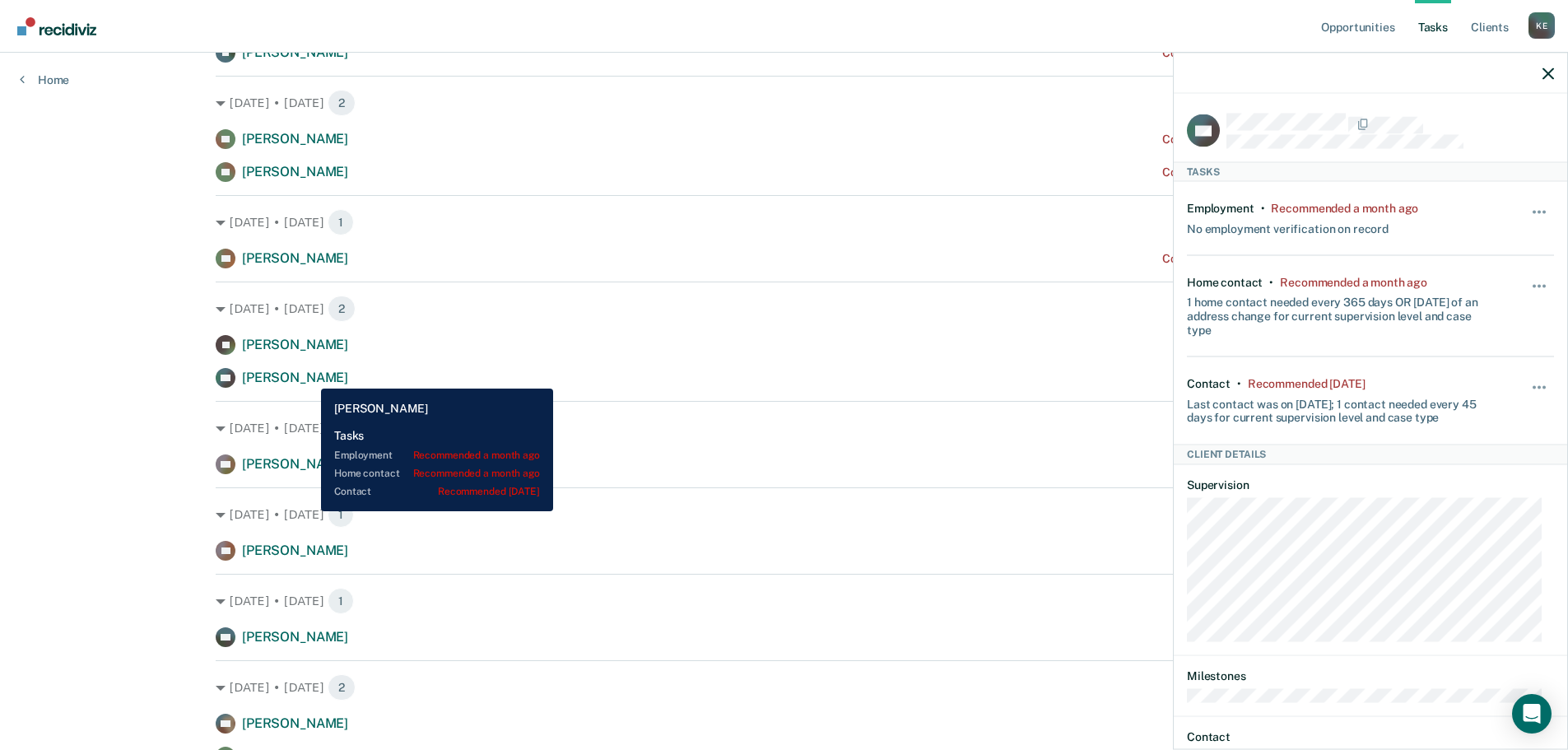
click at [309, 376] on span "[PERSON_NAME]" at bounding box center [295, 377] width 107 height 15
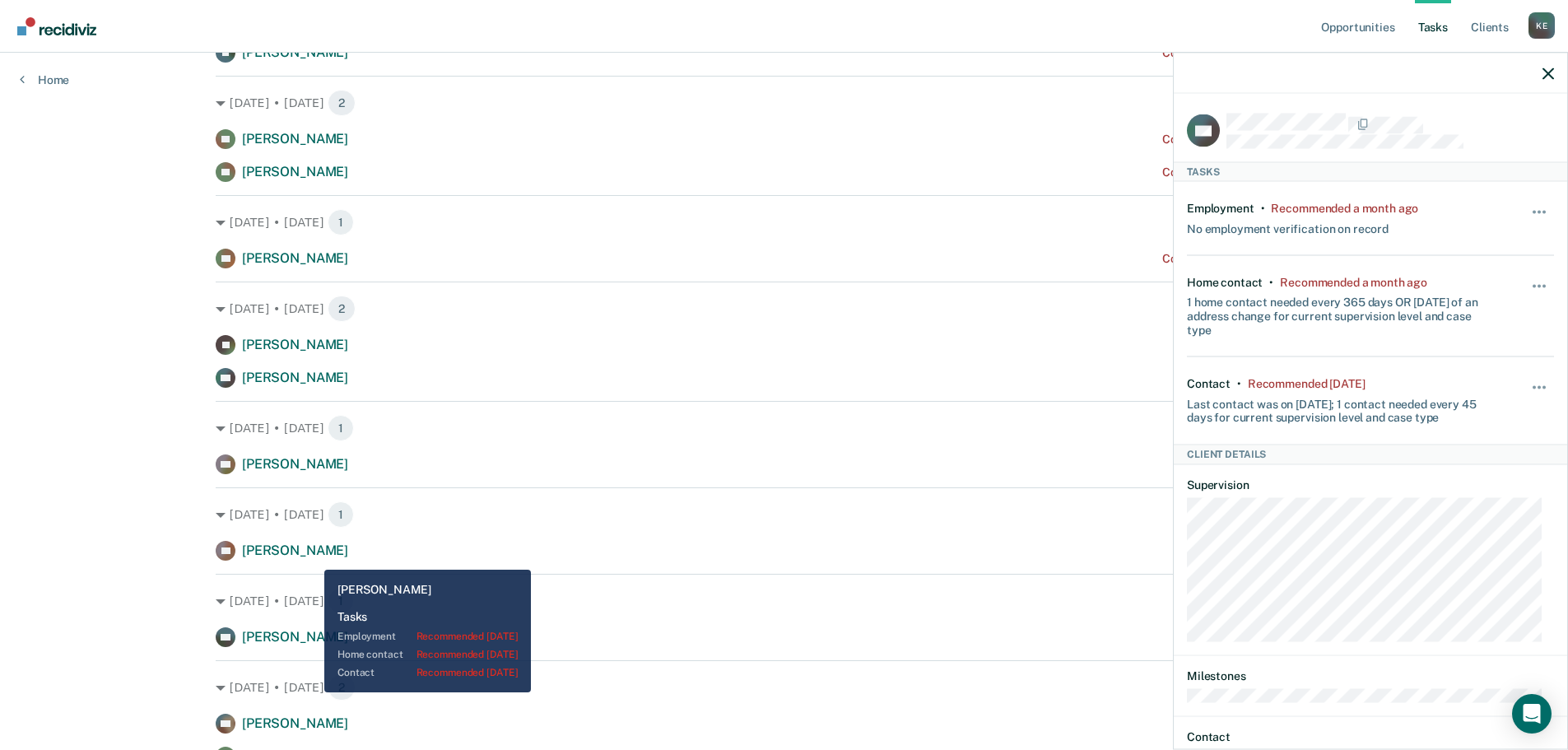
click at [309, 556] on span "[PERSON_NAME]" at bounding box center [295, 550] width 107 height 15
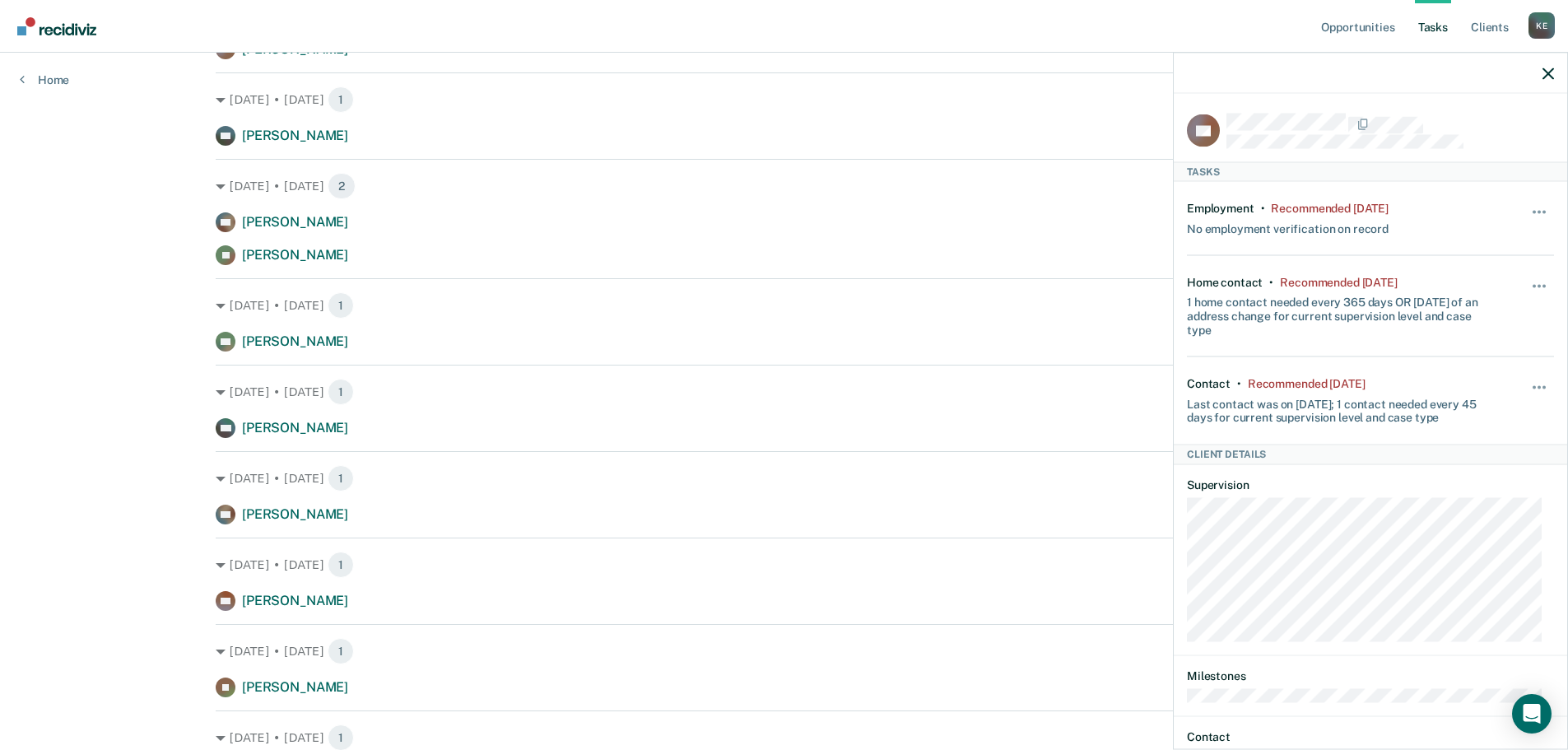
scroll to position [1236, 0]
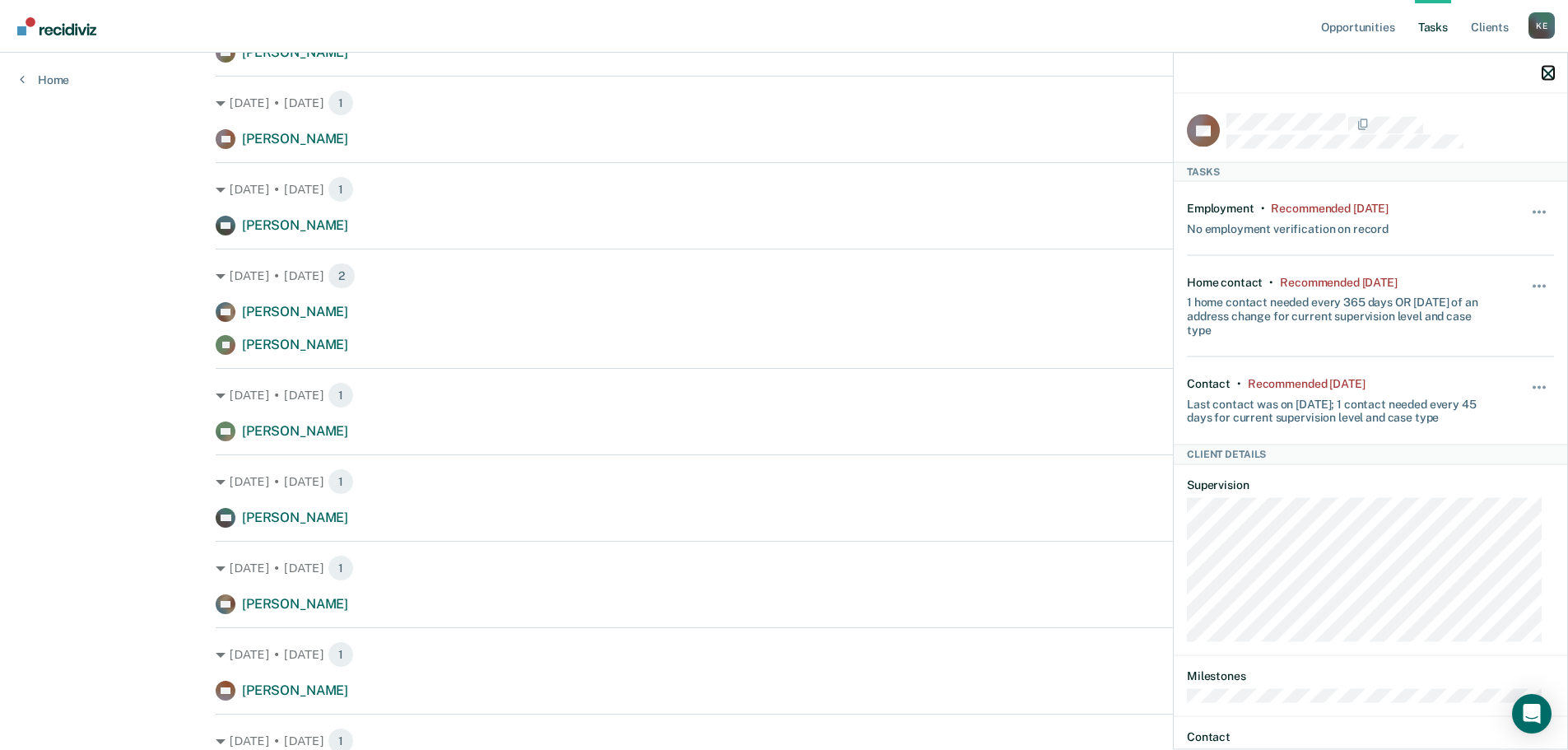
click at [1552, 66] on button "button" at bounding box center [1548, 73] width 12 height 14
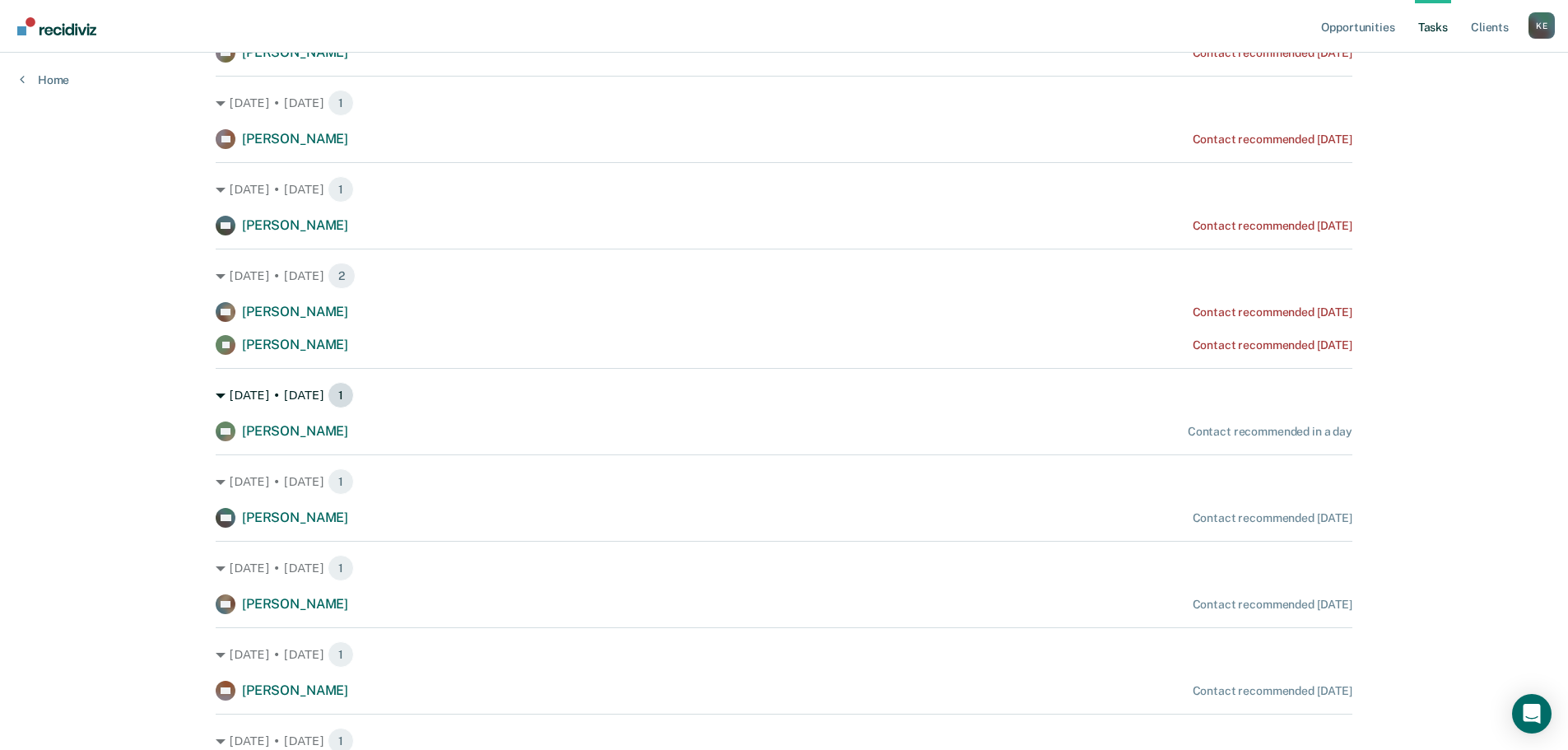
scroll to position [1153, 0]
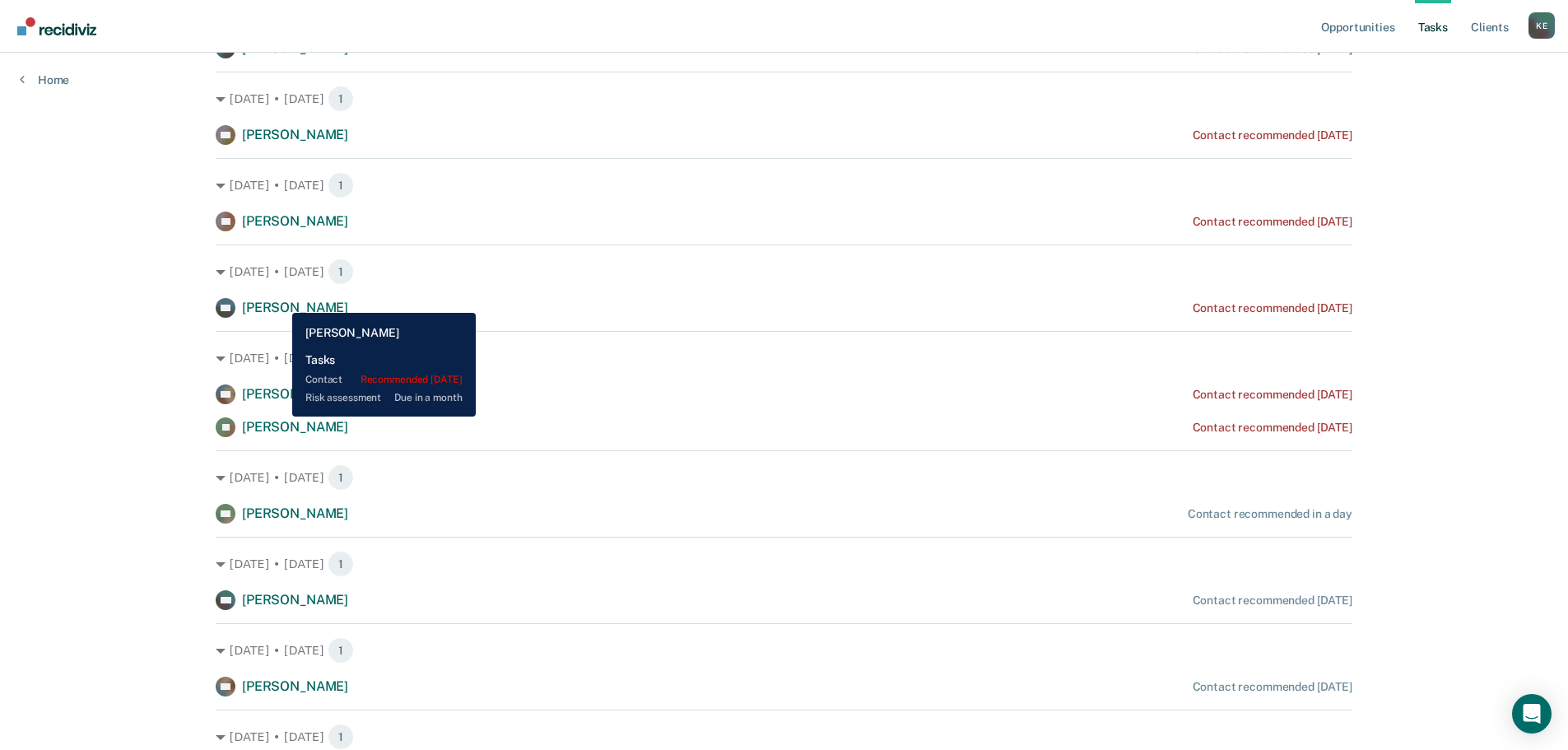
click at [276, 301] on span "[PERSON_NAME]" at bounding box center [295, 307] width 107 height 15
